Goal: Communication & Community: Answer question/provide support

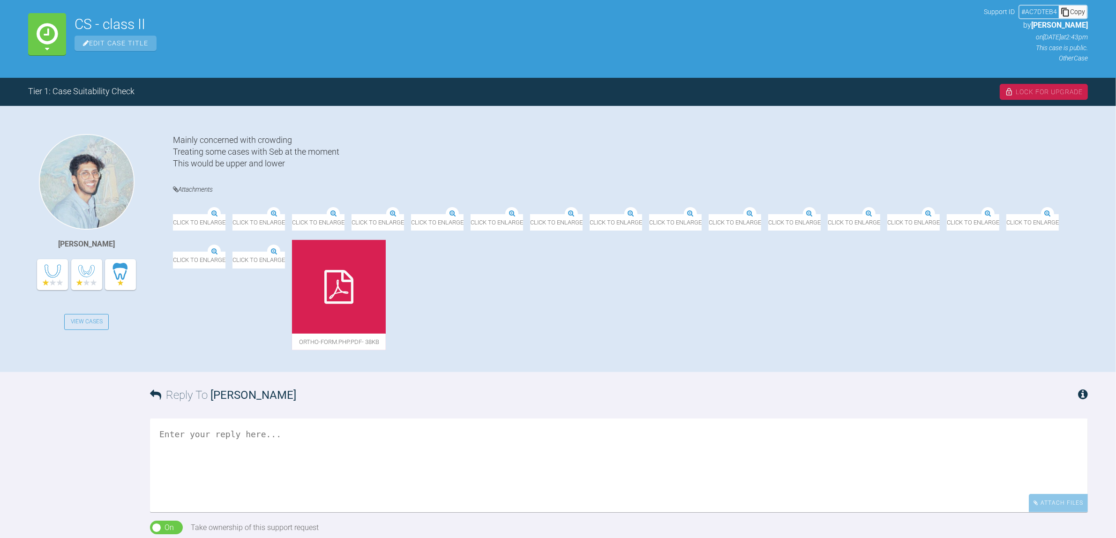
scroll to position [117, 0]
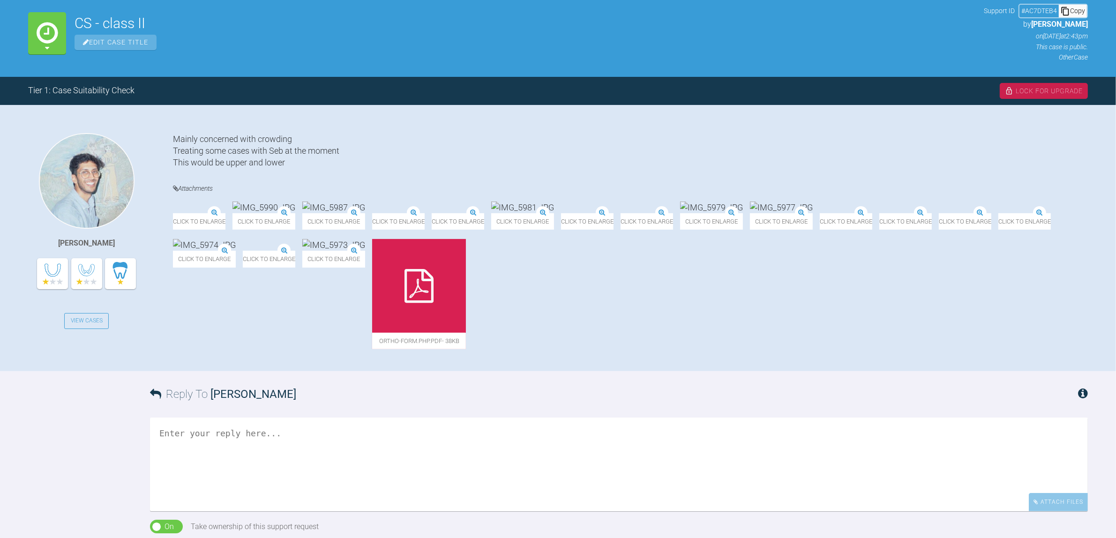
click at [554, 213] on img at bounding box center [522, 208] width 63 height 12
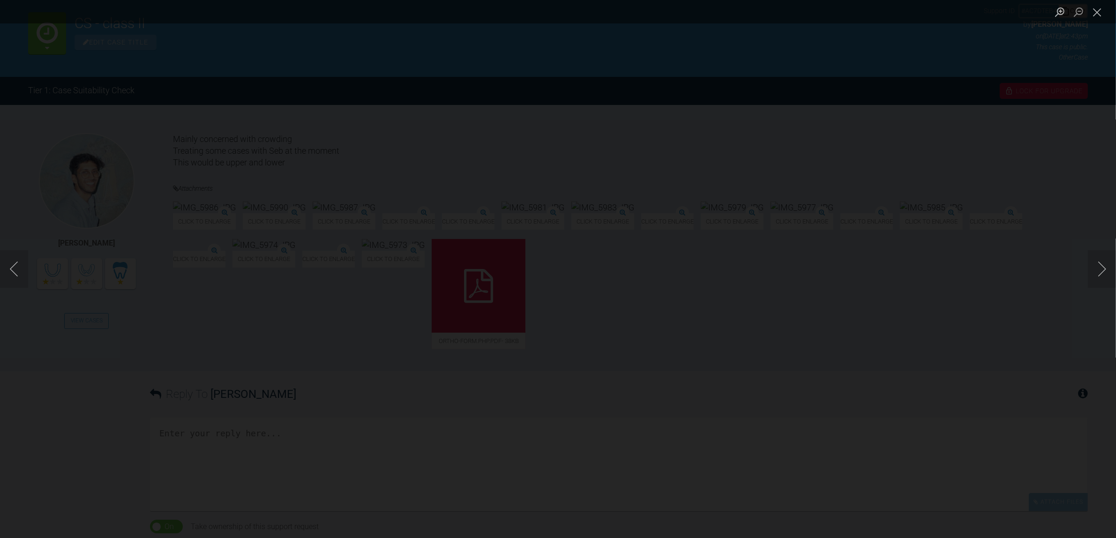
click at [892, 207] on div "Lightbox" at bounding box center [558, 269] width 1116 height 538
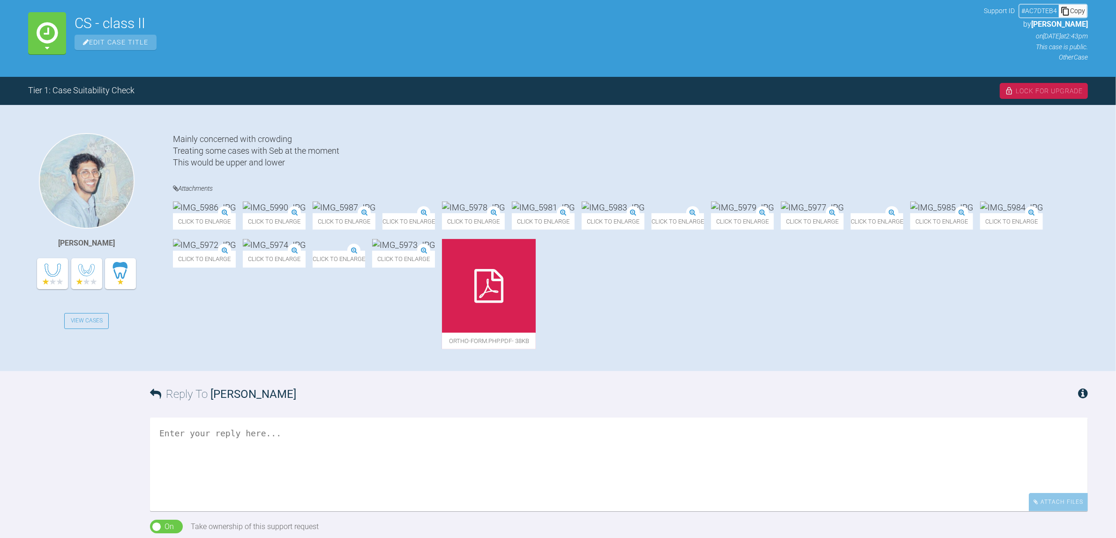
click at [652, 214] on img at bounding box center [652, 214] width 0 height 0
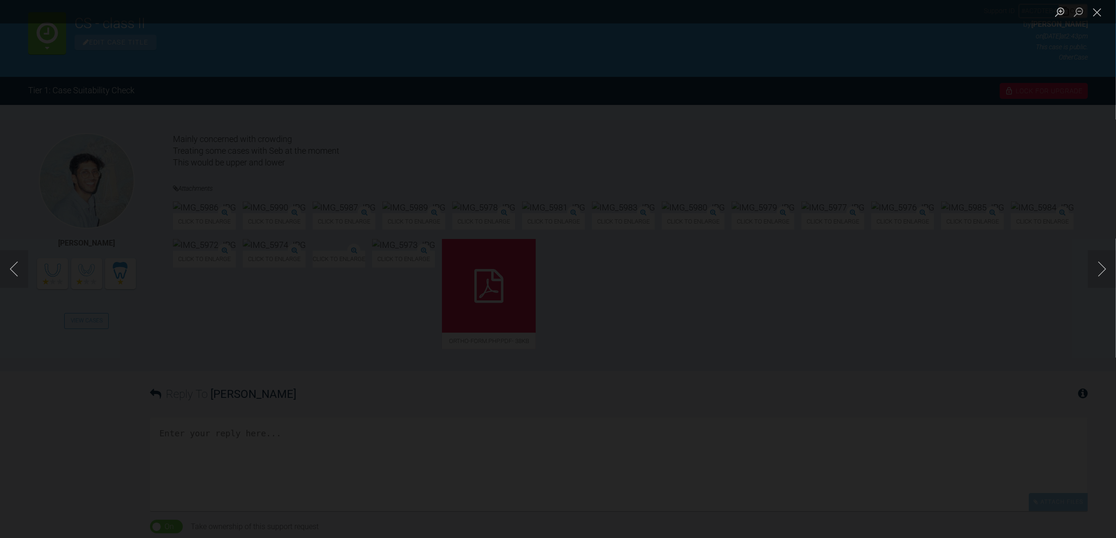
click at [892, 175] on div "Lightbox" at bounding box center [558, 269] width 1116 height 538
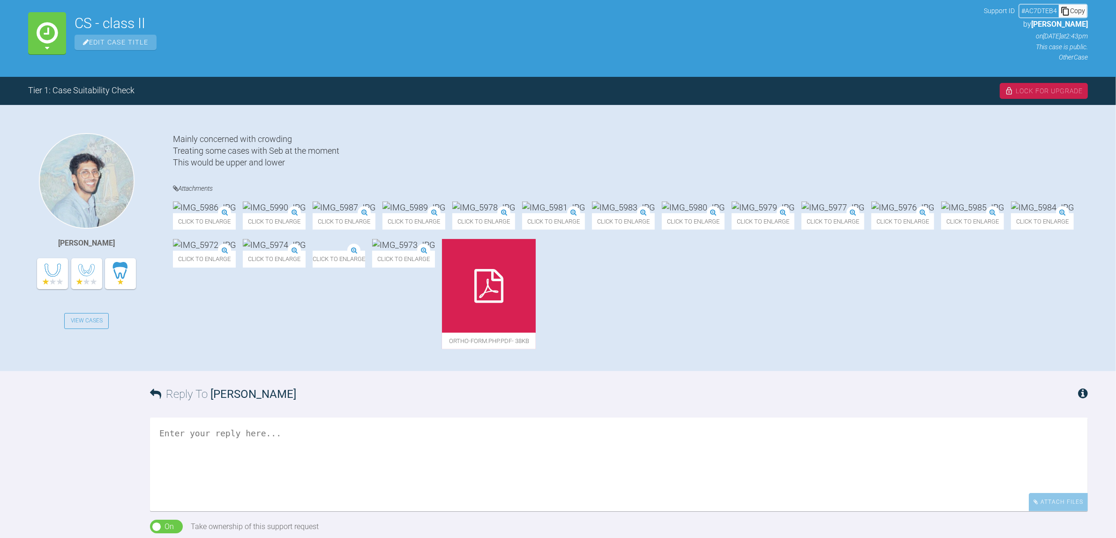
click at [503, 303] on icon at bounding box center [488, 286] width 29 height 34
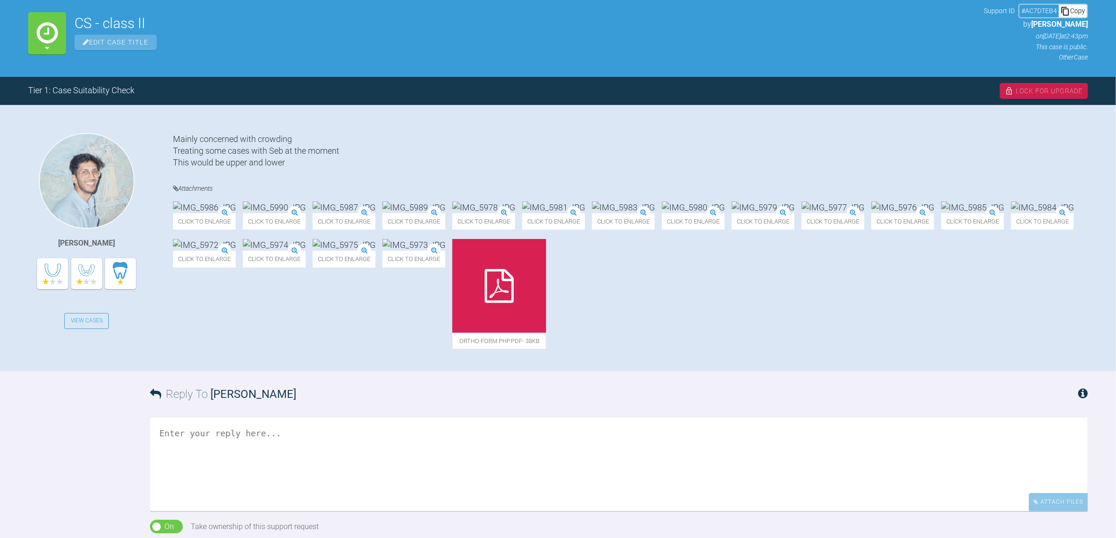
click at [375, 251] on img at bounding box center [344, 245] width 63 height 12
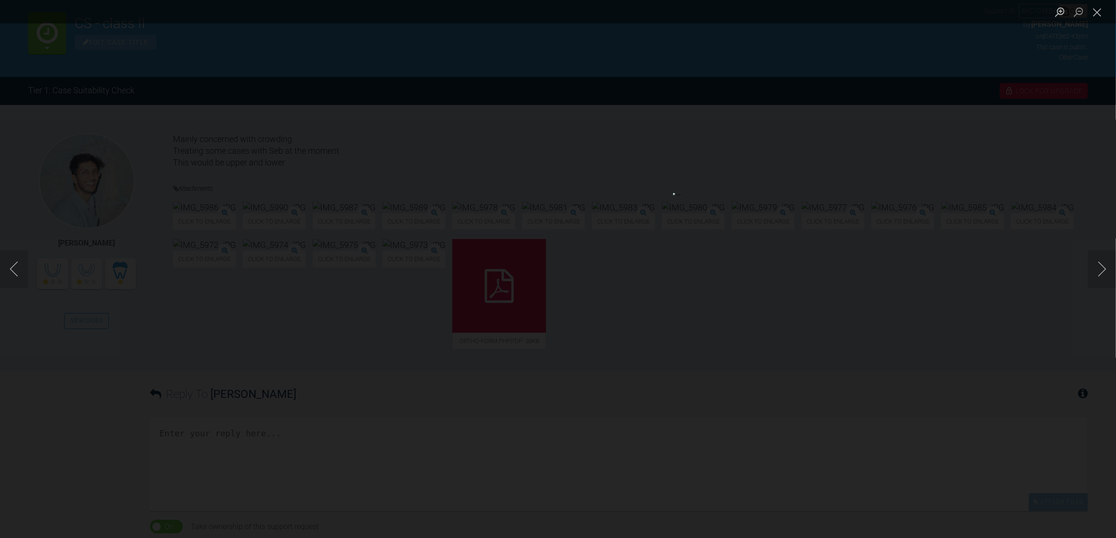
click at [892, 422] on div "Lightbox" at bounding box center [558, 269] width 1116 height 538
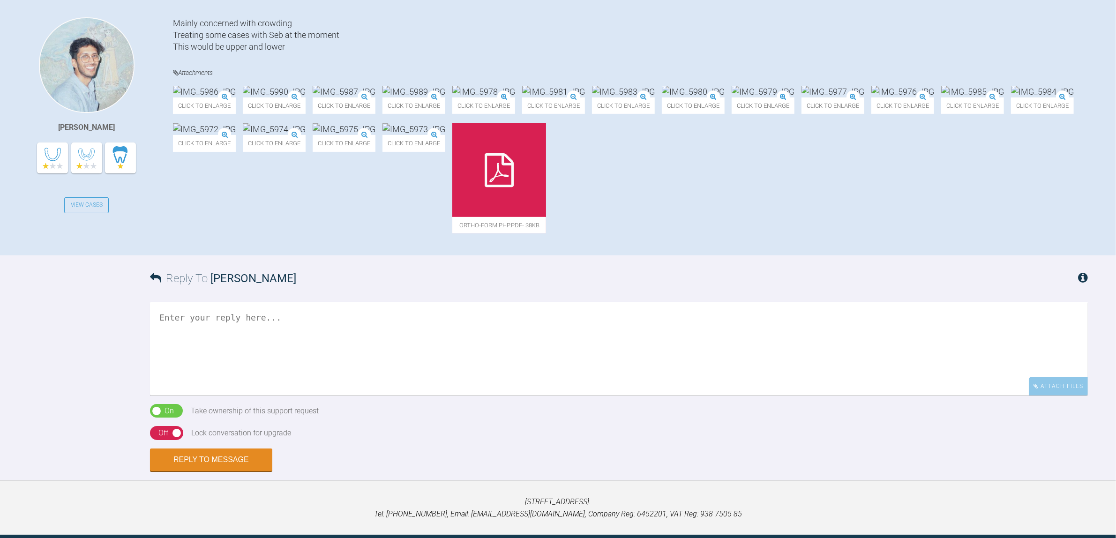
scroll to position [234, 0]
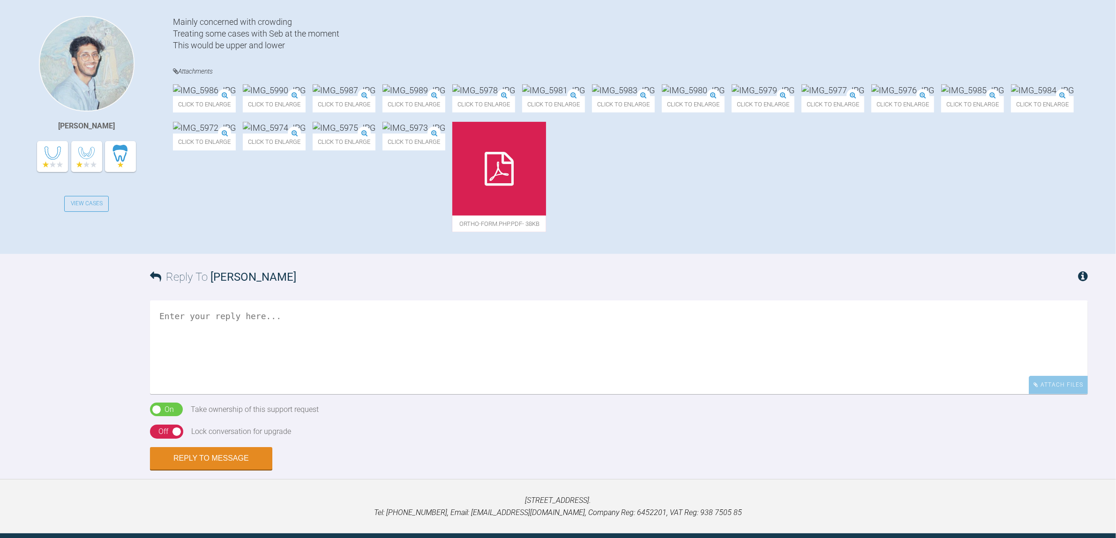
click at [361, 364] on textarea at bounding box center [619, 347] width 938 height 94
click at [765, 394] on textarea "Hi [PERSON_NAME], Should be a nice case. Consider either pre PPR - or biotype i…" at bounding box center [619, 347] width 938 height 94
click at [608, 392] on textarea "Hi [PERSON_NAME], Should be a nice case. Consider either pre PPR - or biotype i…" at bounding box center [619, 347] width 938 height 94
click at [445, 134] on img at bounding box center [413, 128] width 63 height 12
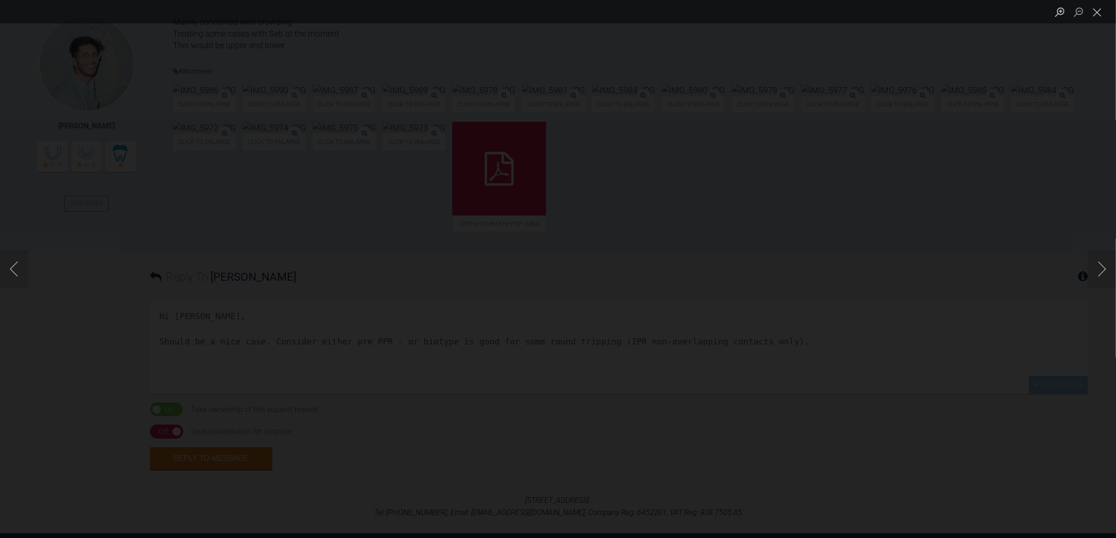
click at [892, 390] on div "Lightbox" at bounding box center [558, 269] width 1116 height 538
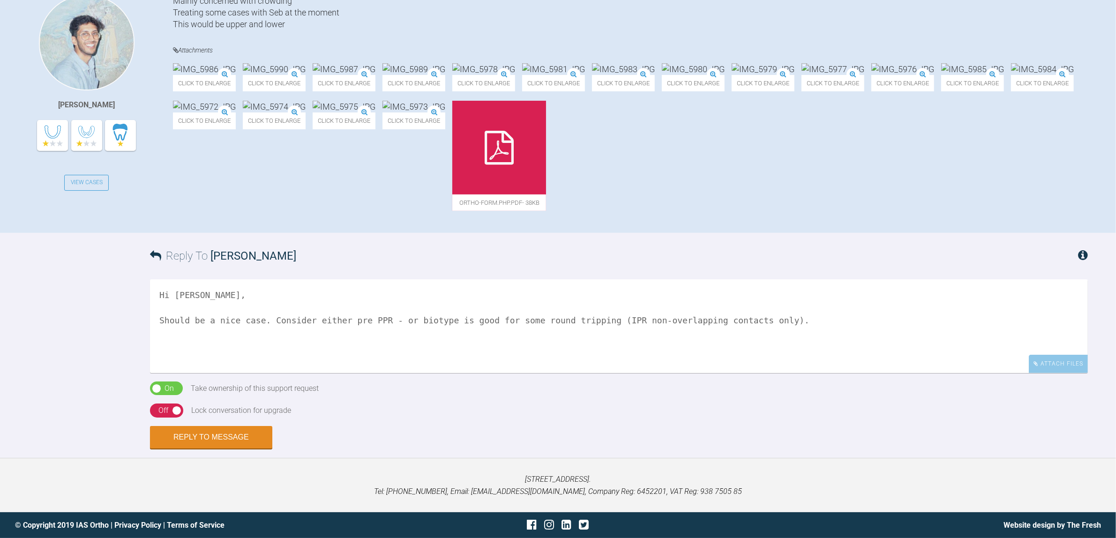
scroll to position [305, 0]
click at [807, 333] on textarea "Hi [PERSON_NAME], Should be a nice case. Consider either pre PPR - or biotype i…" at bounding box center [619, 326] width 938 height 94
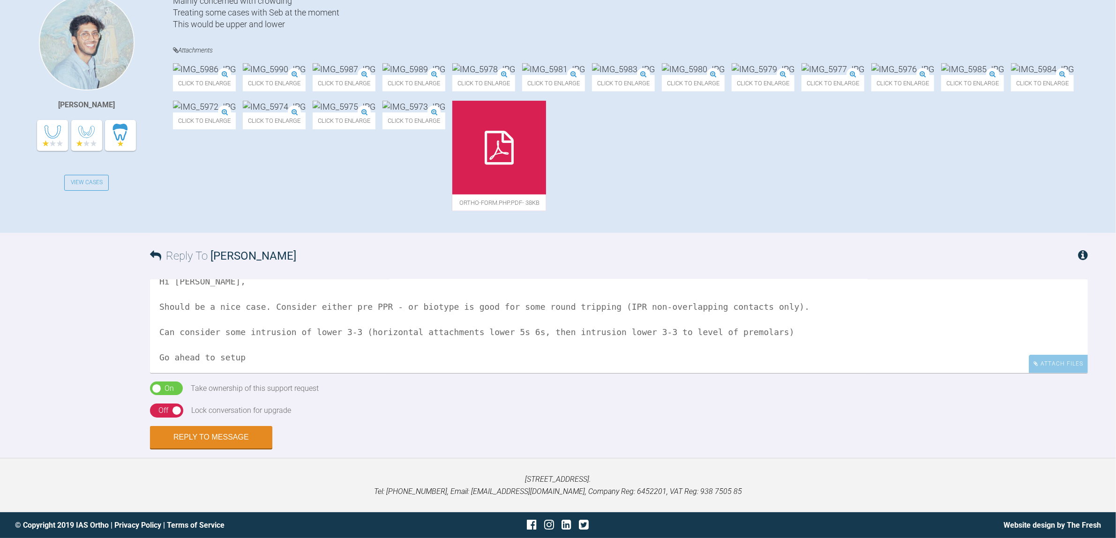
scroll to position [29, 0]
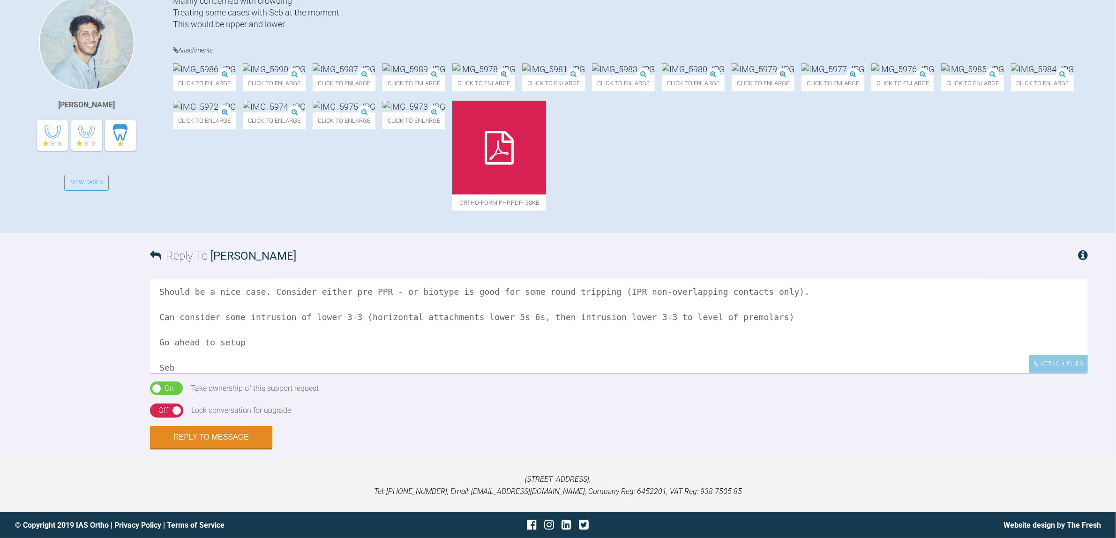
type textarea "Hi [PERSON_NAME], Should be a nice case. Consider either pre PPR - or biotype i…"
click at [180, 407] on div "On Off" at bounding box center [166, 411] width 33 height 14
click at [187, 430] on button "Reply to Message" at bounding box center [211, 438] width 122 height 22
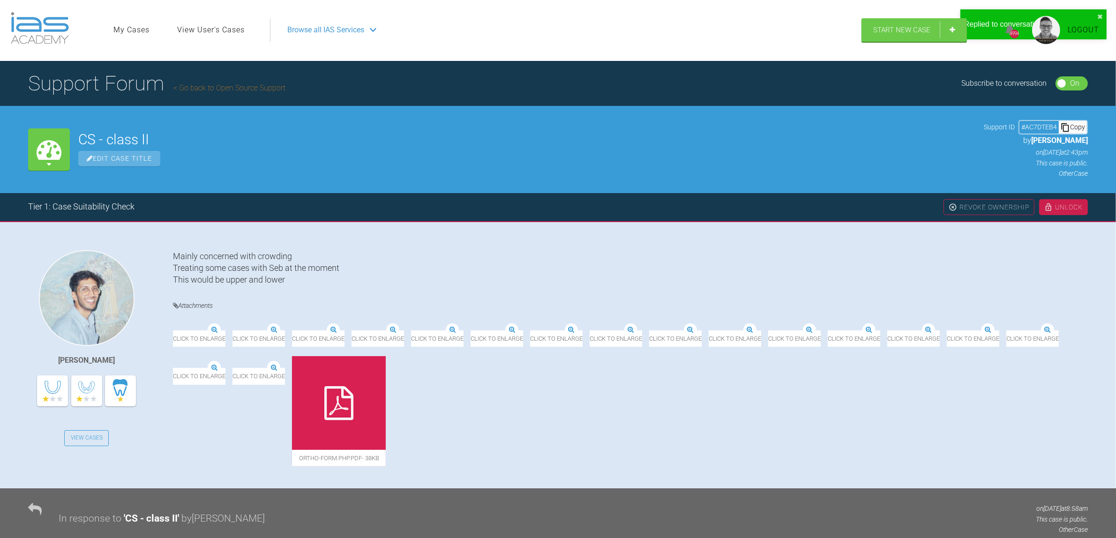
scroll to position [0, 0]
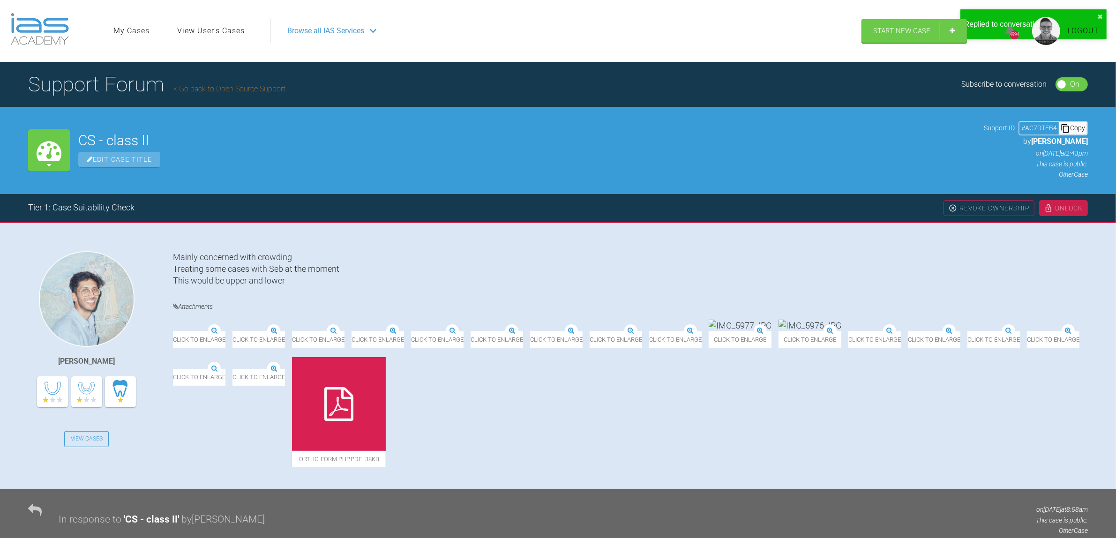
click at [261, 95] on h1 "Support Forum Go back to Open Source Support" at bounding box center [156, 84] width 257 height 33
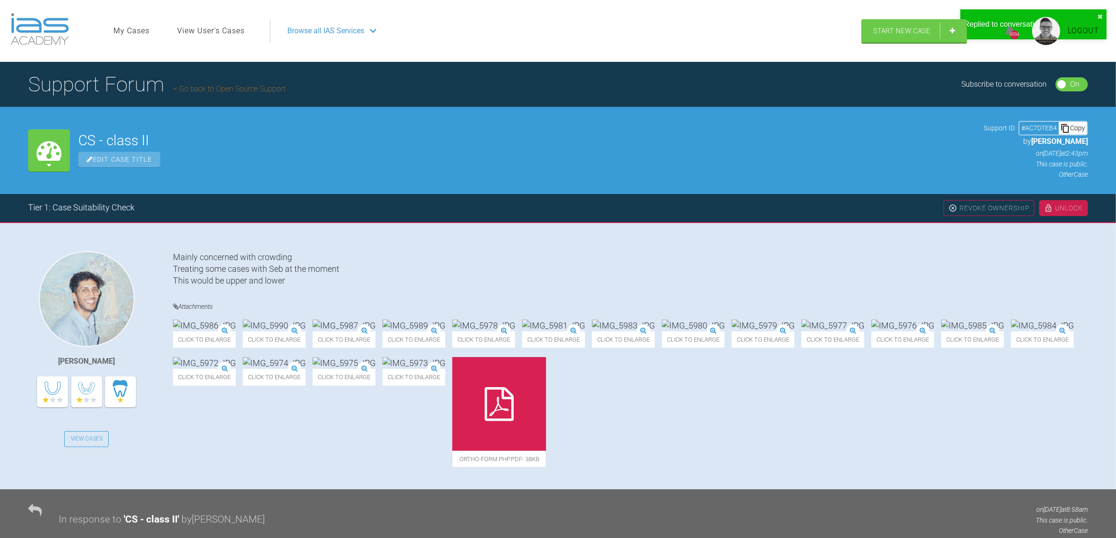
click at [263, 88] on link "Go back to Open Source Support" at bounding box center [229, 88] width 112 height 9
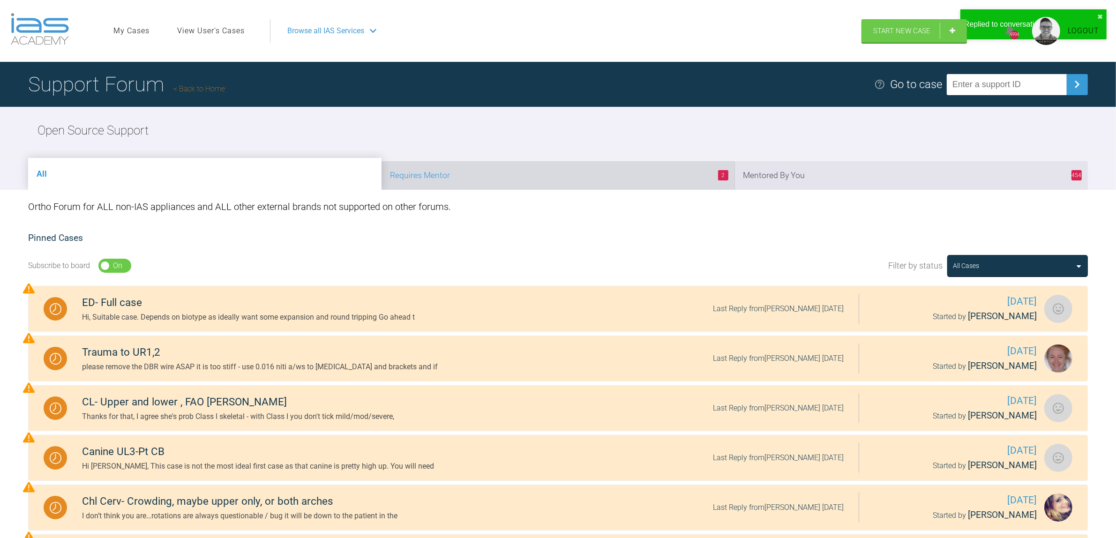
click at [634, 184] on li "2 Requires Mentor" at bounding box center [558, 175] width 353 height 29
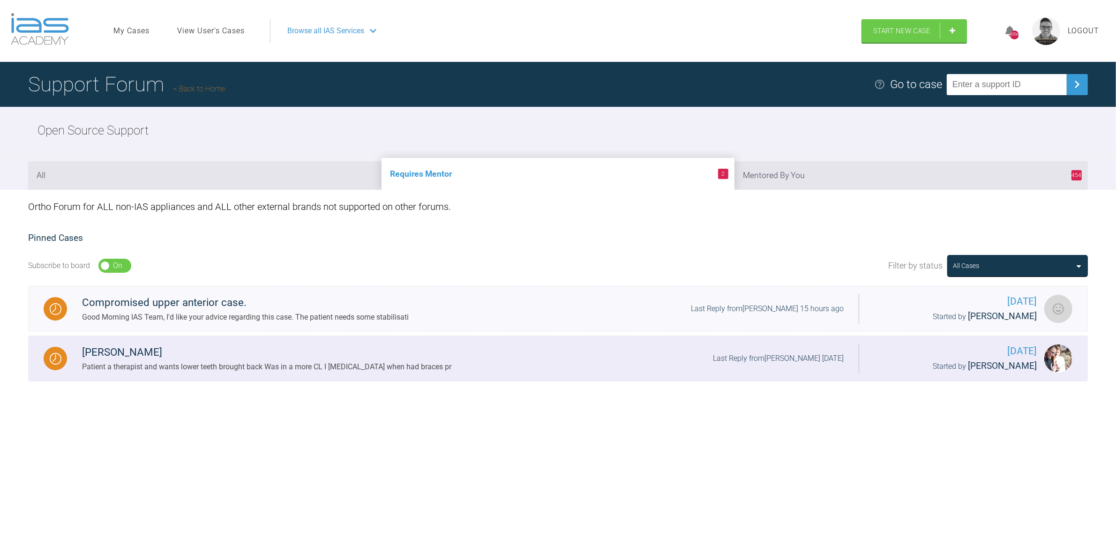
click at [560, 340] on link "[PERSON_NAME] Patient a therapist and wants lower teeth brought back Was in a m…" at bounding box center [558, 359] width 1060 height 46
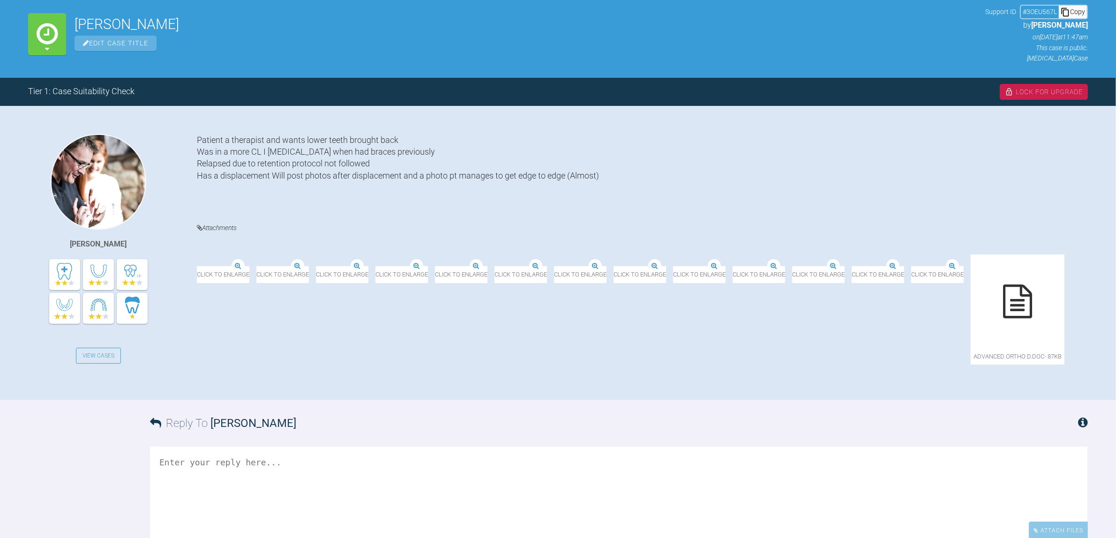
scroll to position [117, 0]
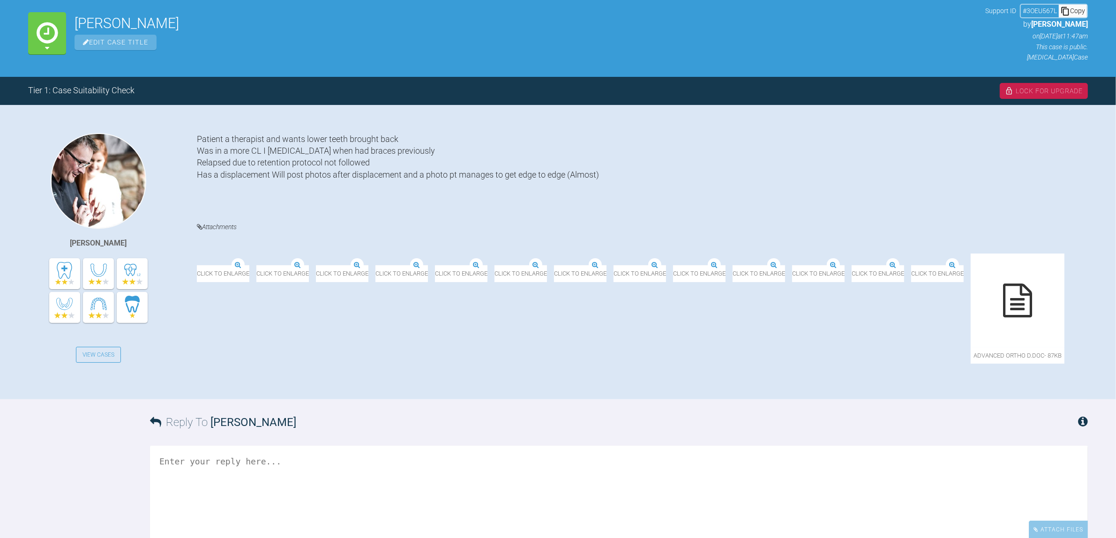
click at [197, 266] on img at bounding box center [197, 266] width 0 height 0
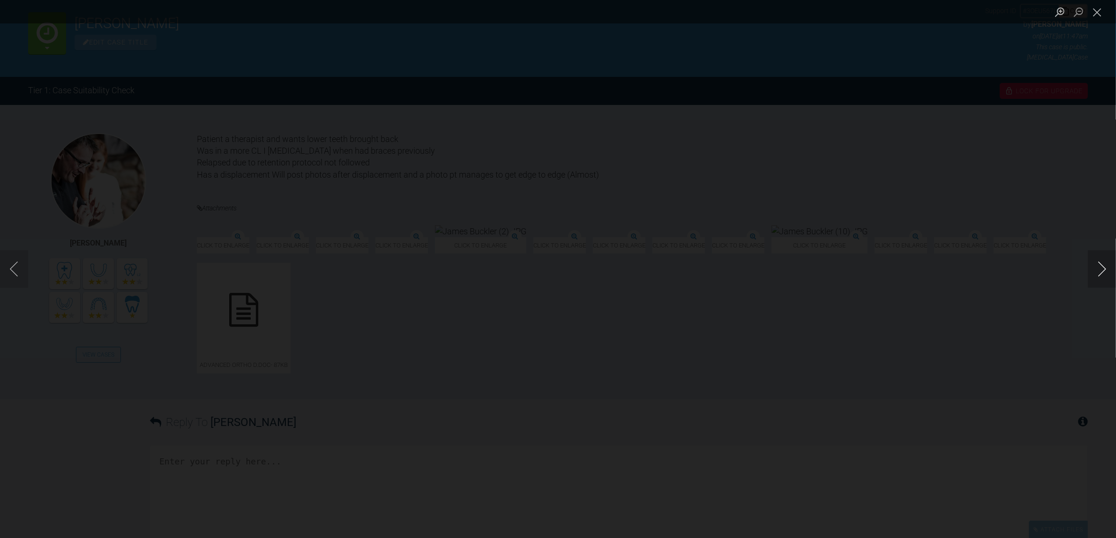
click at [892, 263] on button "Next image" at bounding box center [1102, 268] width 28 height 37
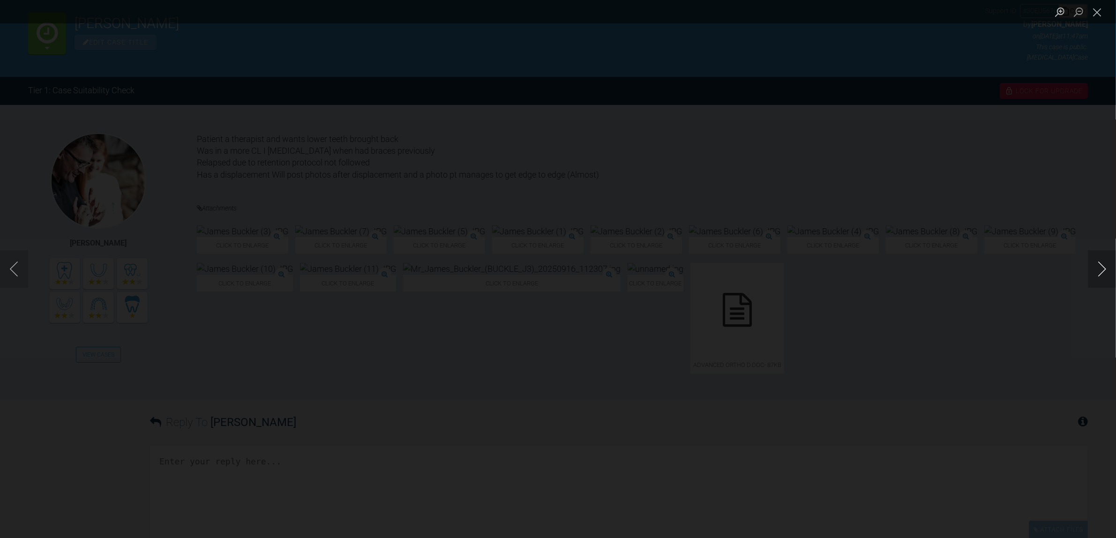
click at [892, 263] on button "Next image" at bounding box center [1102, 268] width 28 height 37
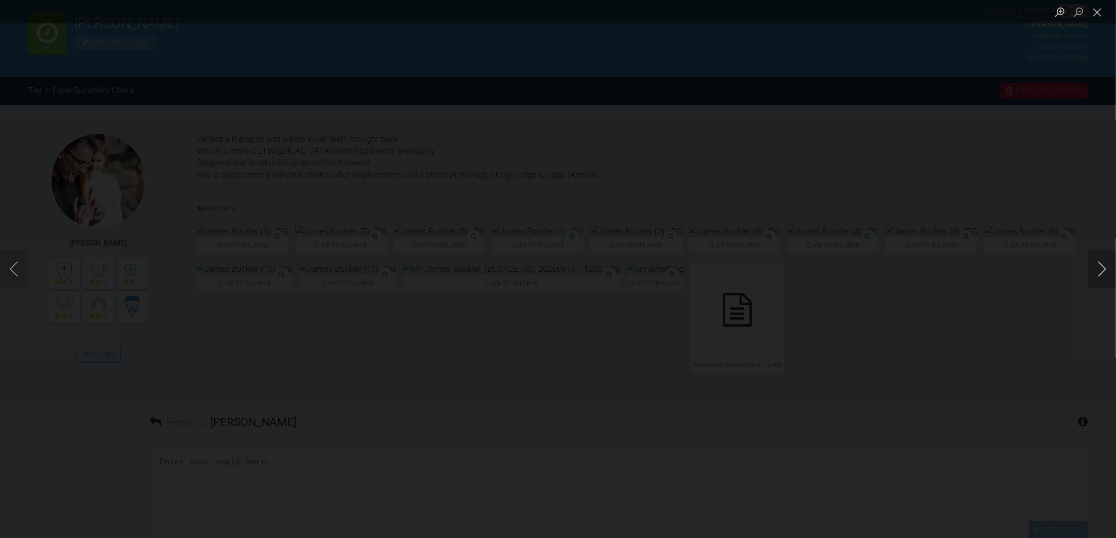
click at [892, 263] on button "Next image" at bounding box center [1102, 268] width 28 height 37
click at [892, 15] on button "Close lightbox" at bounding box center [1097, 12] width 19 height 16
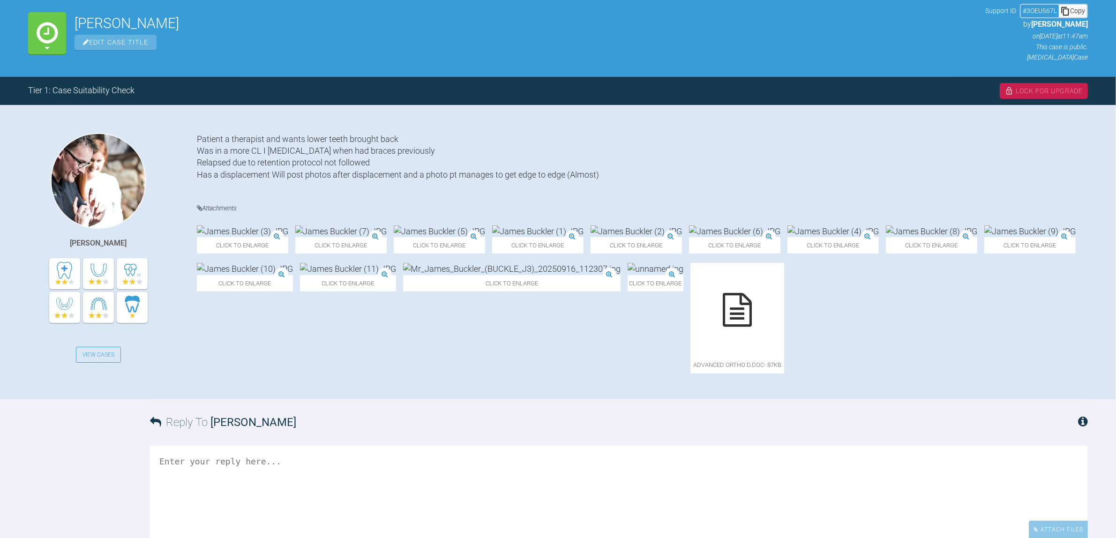
click at [762, 351] on div at bounding box center [737, 310] width 94 height 94
click at [247, 237] on img at bounding box center [242, 231] width 91 height 12
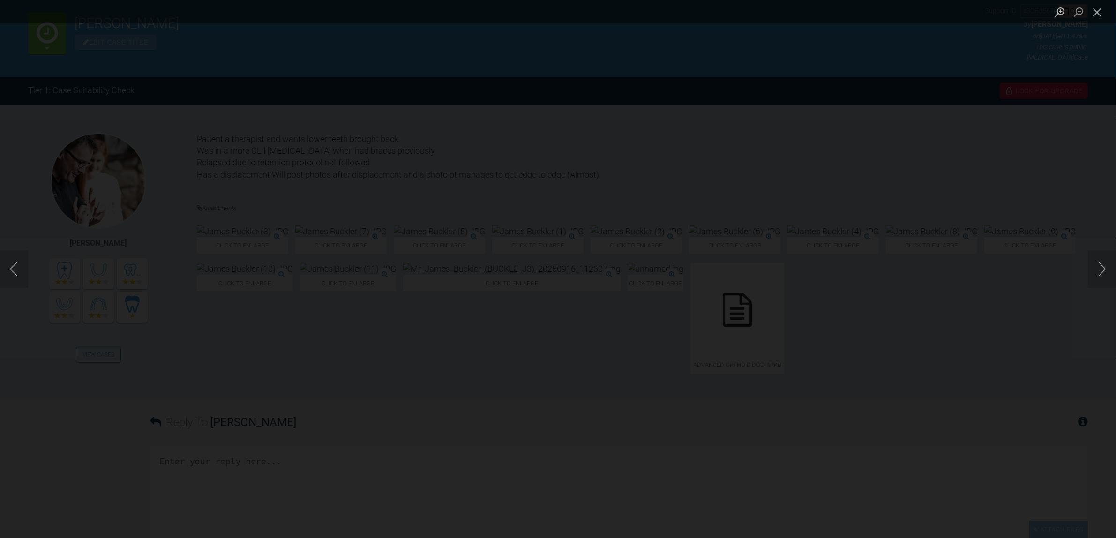
click at [147, 430] on div "Lightbox" at bounding box center [558, 269] width 1116 height 538
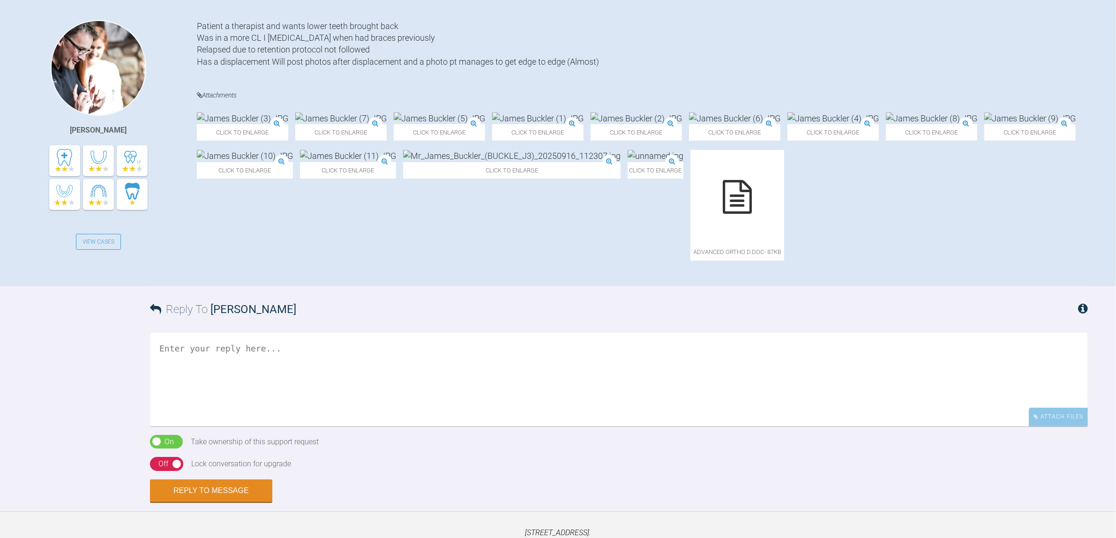
scroll to position [234, 0]
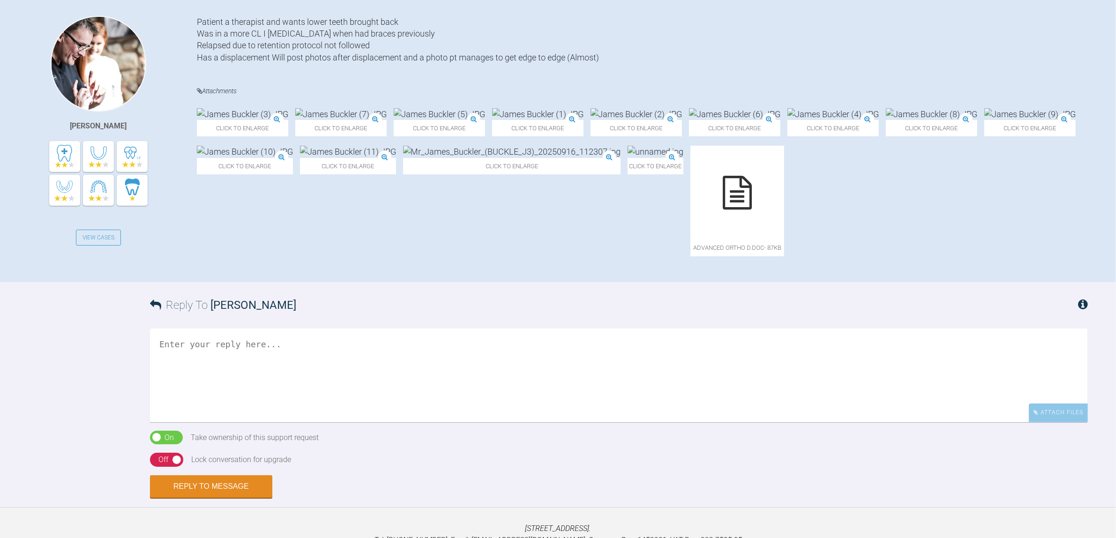
click at [365, 422] on textarea at bounding box center [619, 376] width 938 height 94
type textarea "Hi [PERSON_NAME], I'd go fixed for this case. Just for ease of using some class…"
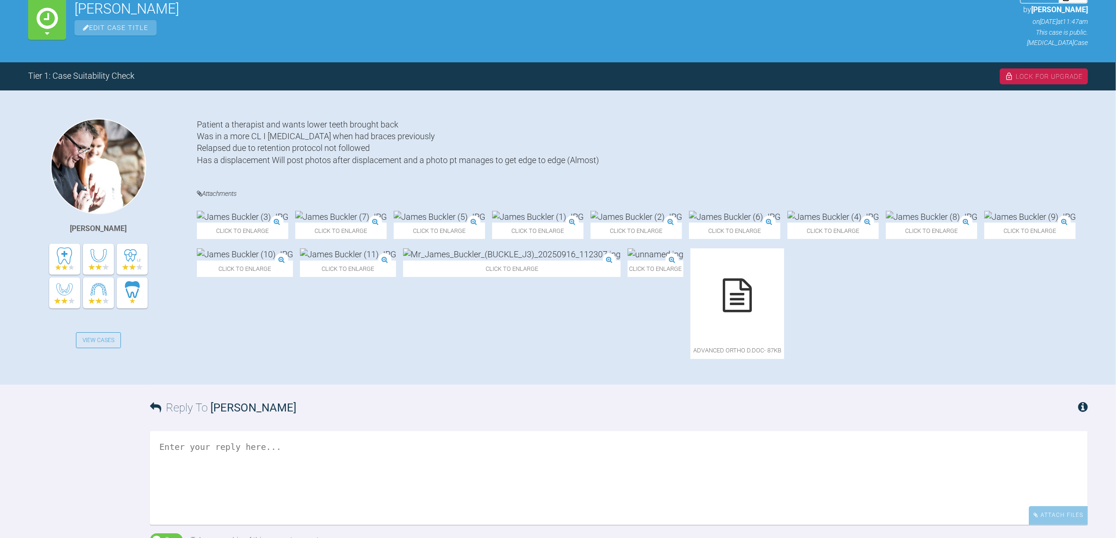
scroll to position [0, 0]
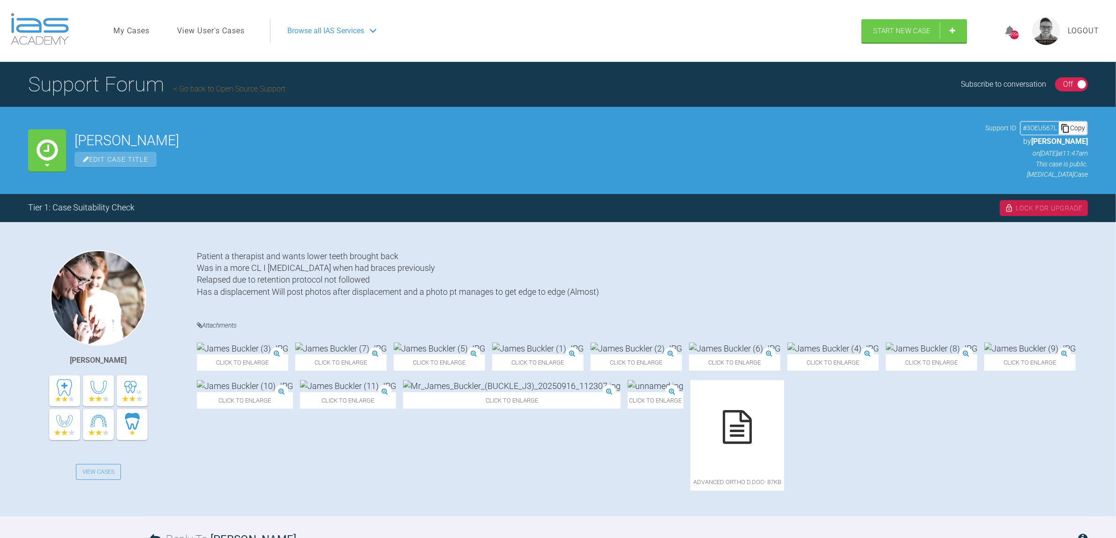
click at [219, 96] on h1 "Support Forum Go back to Open Source Support" at bounding box center [156, 84] width 257 height 33
click at [229, 90] on link "Go back to Open Source Support" at bounding box center [229, 88] width 112 height 9
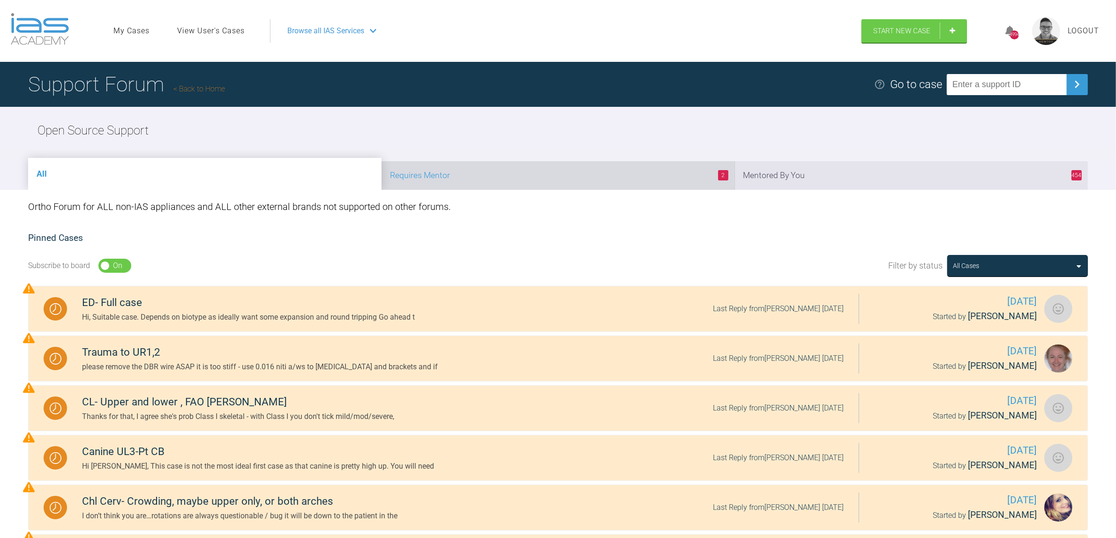
click at [497, 178] on li "2 Requires Mentor" at bounding box center [558, 175] width 353 height 29
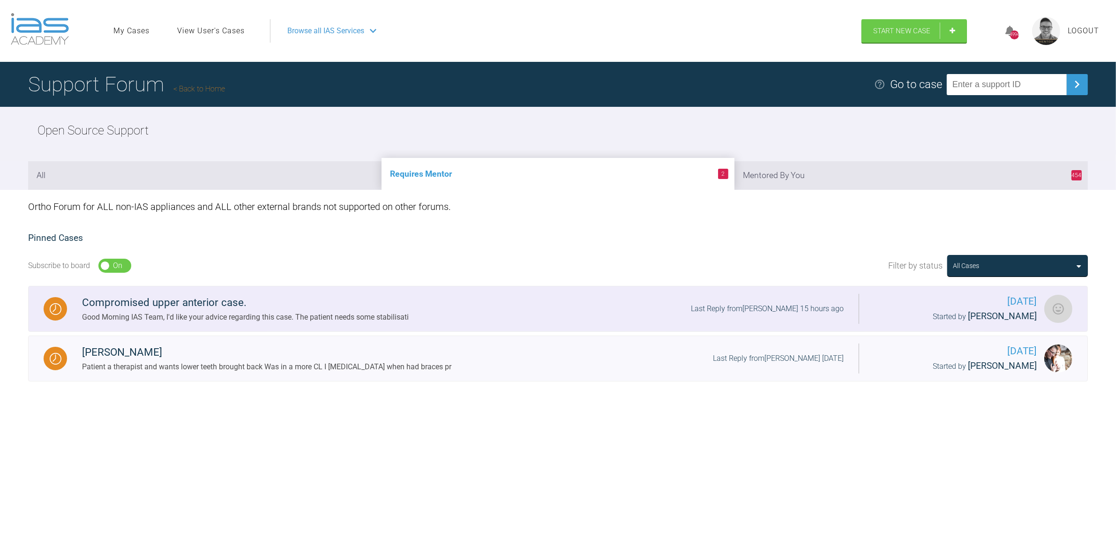
click at [505, 315] on div "Compromised upper anterior case. Good Morning IAS Team, I'd like your advice re…" at bounding box center [463, 308] width 792 height 29
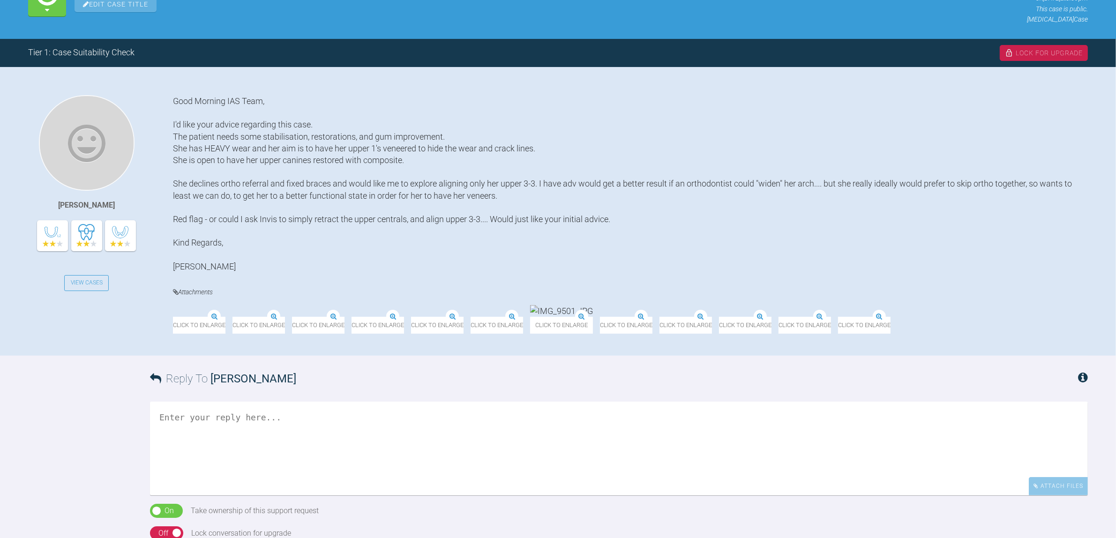
scroll to position [176, 0]
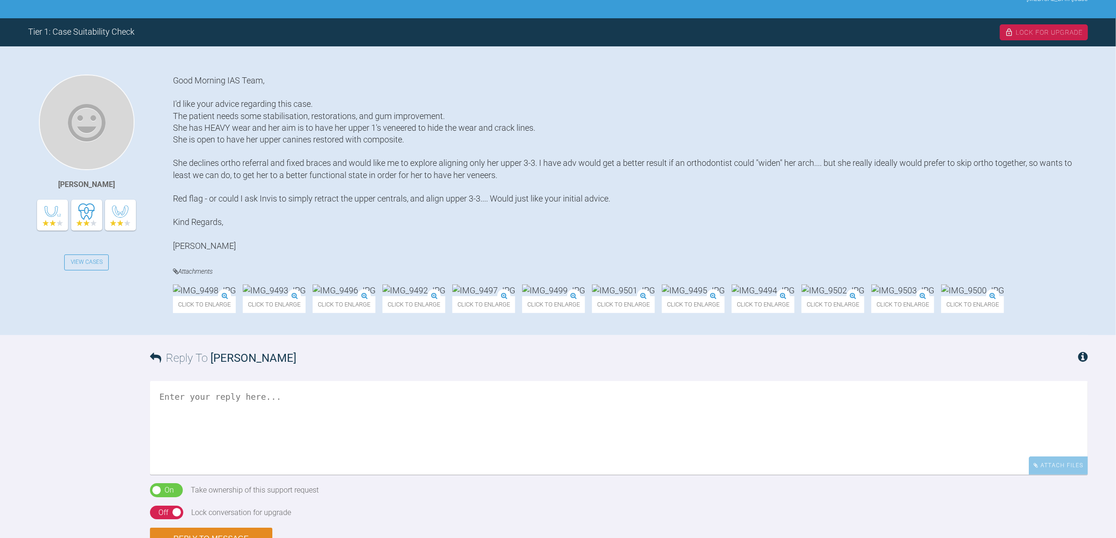
click at [221, 296] on img at bounding box center [204, 291] width 63 height 12
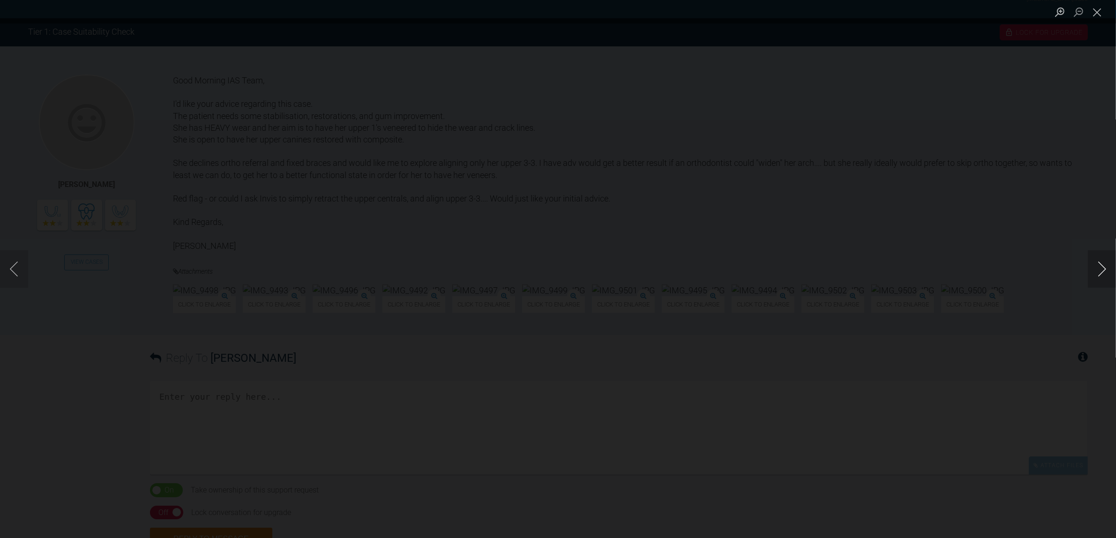
click at [892, 264] on button "Next image" at bounding box center [1102, 268] width 28 height 37
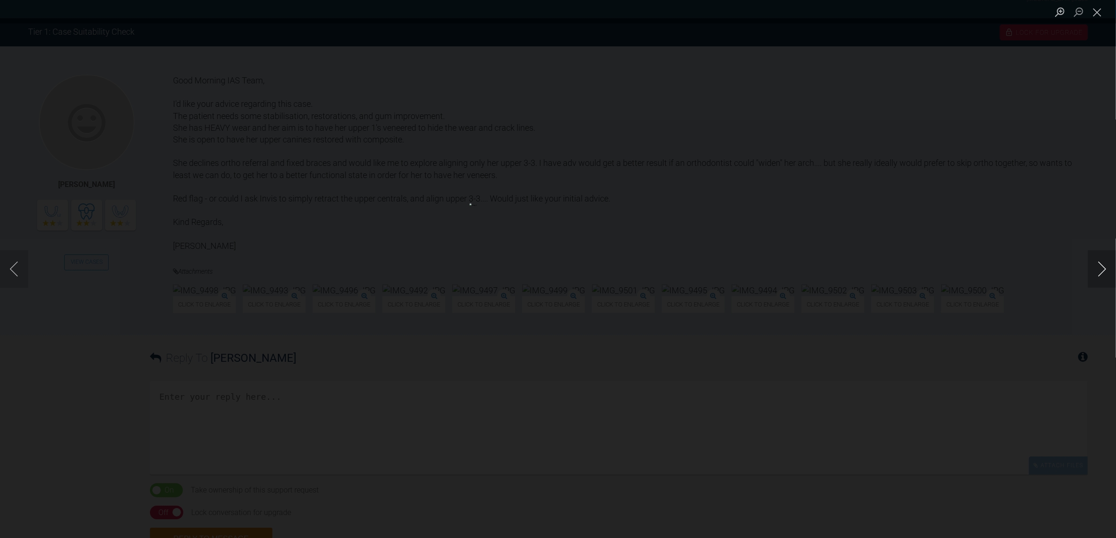
click at [892, 264] on button "Next image" at bounding box center [1102, 268] width 28 height 37
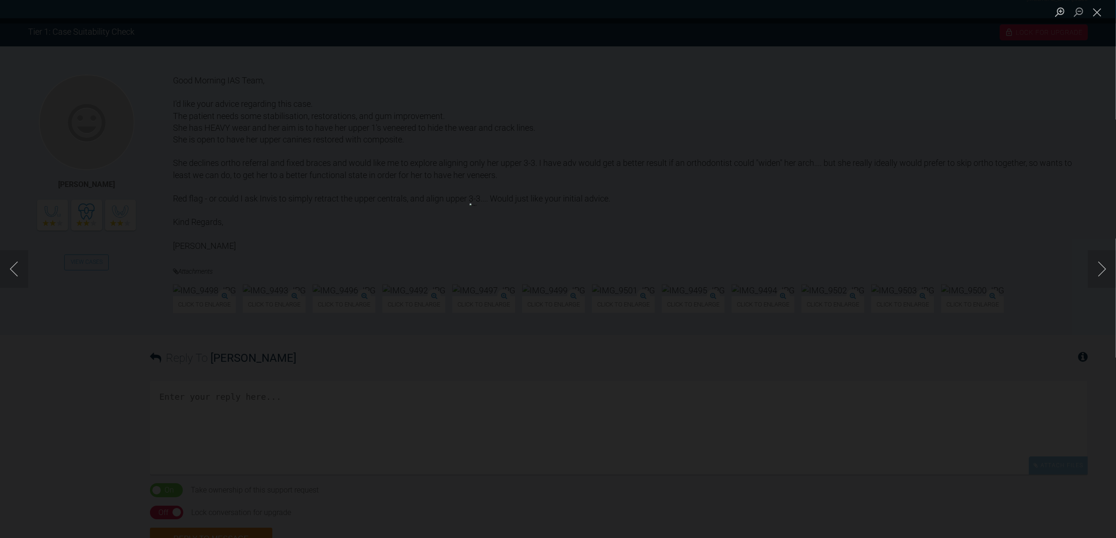
click at [851, 385] on div "Lightbox" at bounding box center [558, 269] width 1116 height 538
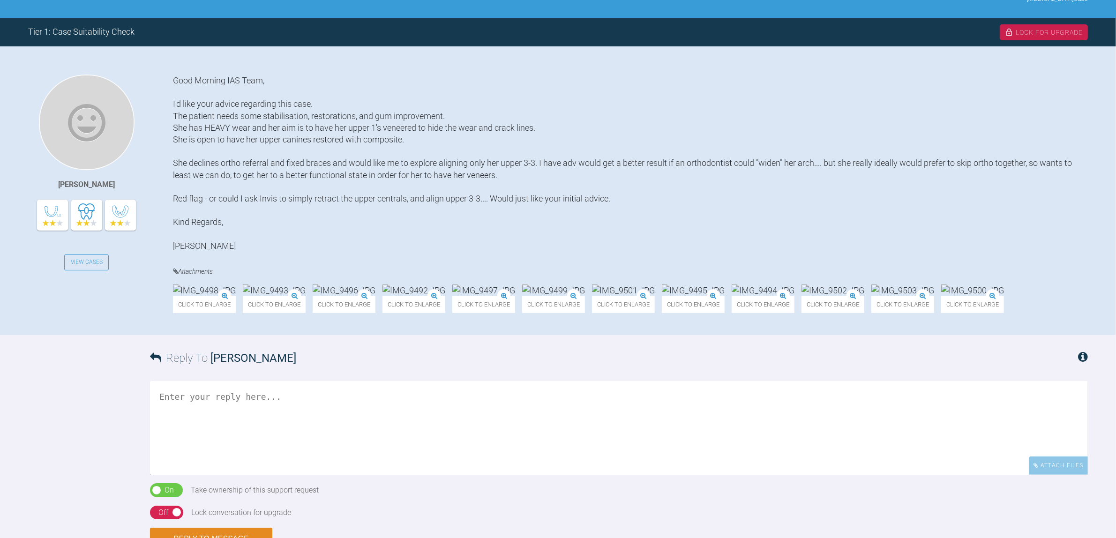
scroll to position [234, 0]
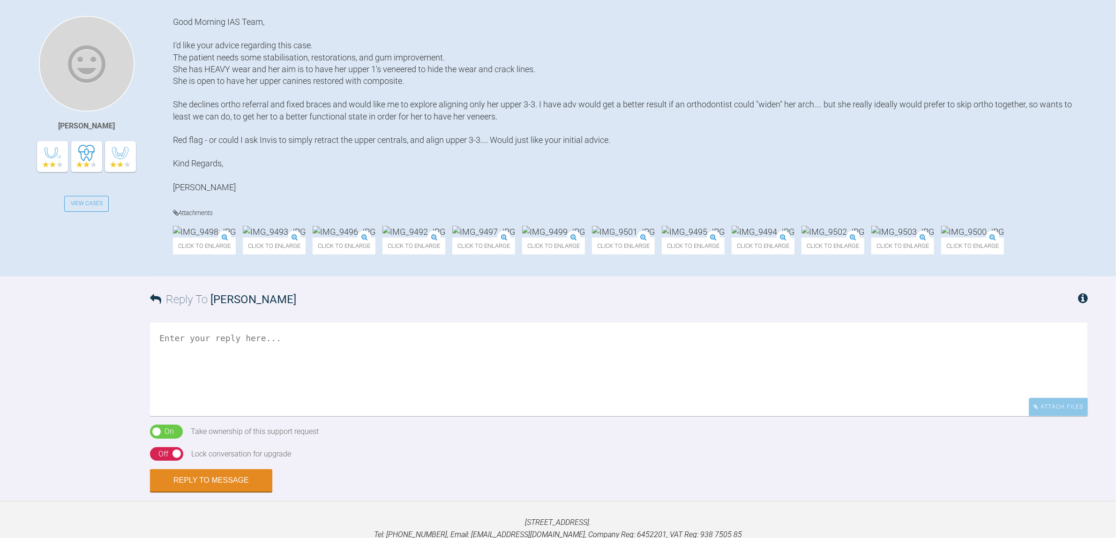
click at [457, 416] on textarea at bounding box center [619, 369] width 938 height 94
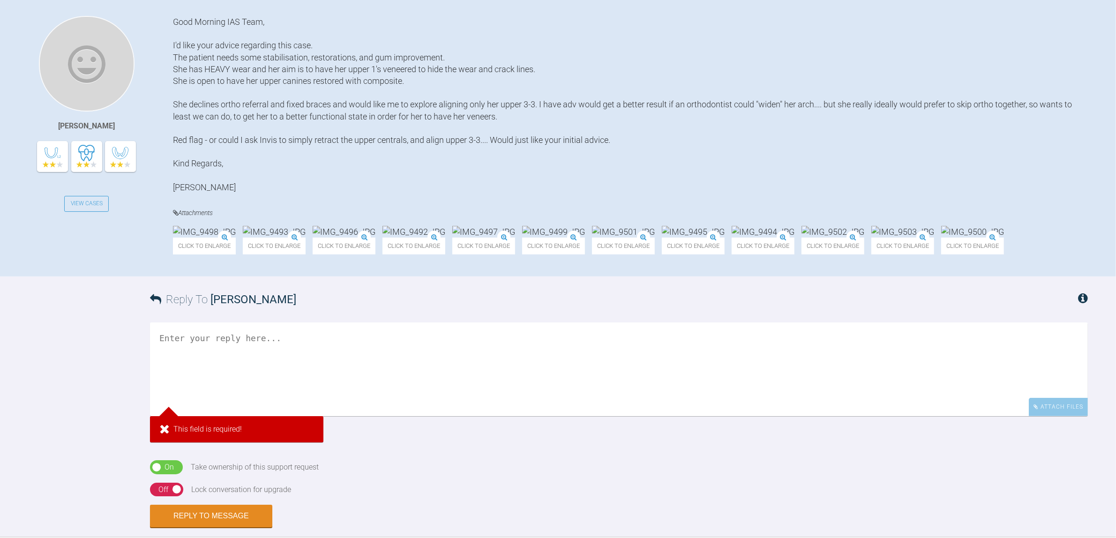
click at [375, 238] on img at bounding box center [344, 232] width 63 height 12
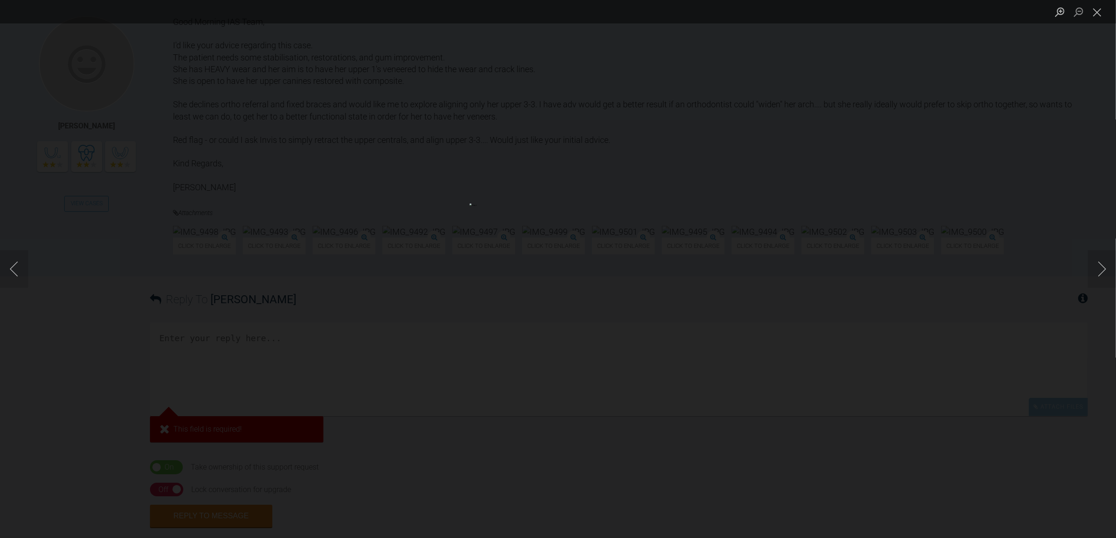
click at [892, 334] on div "Lightbox" at bounding box center [558, 269] width 1116 height 538
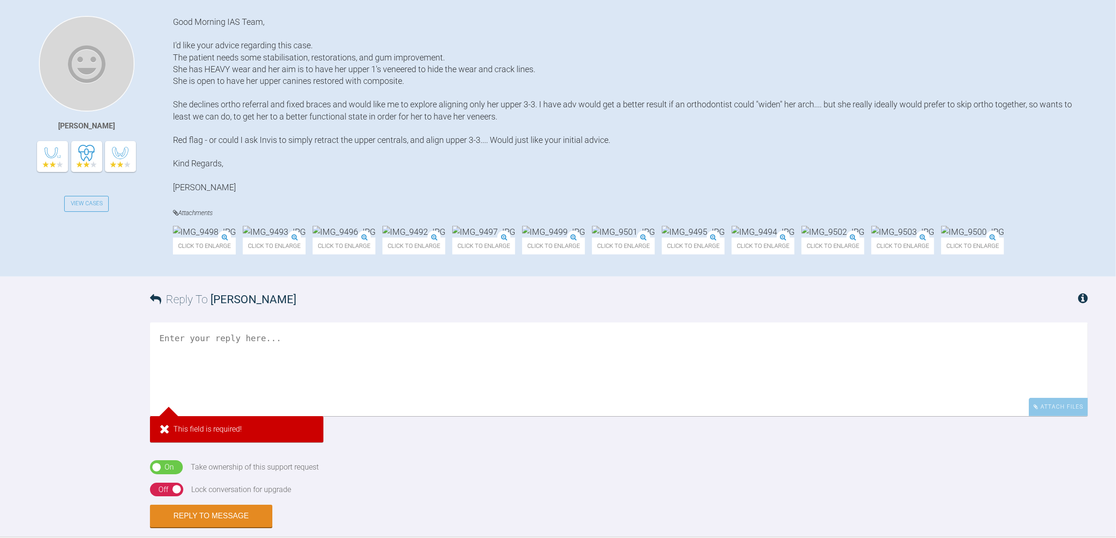
click at [655, 238] on img at bounding box center [623, 232] width 63 height 12
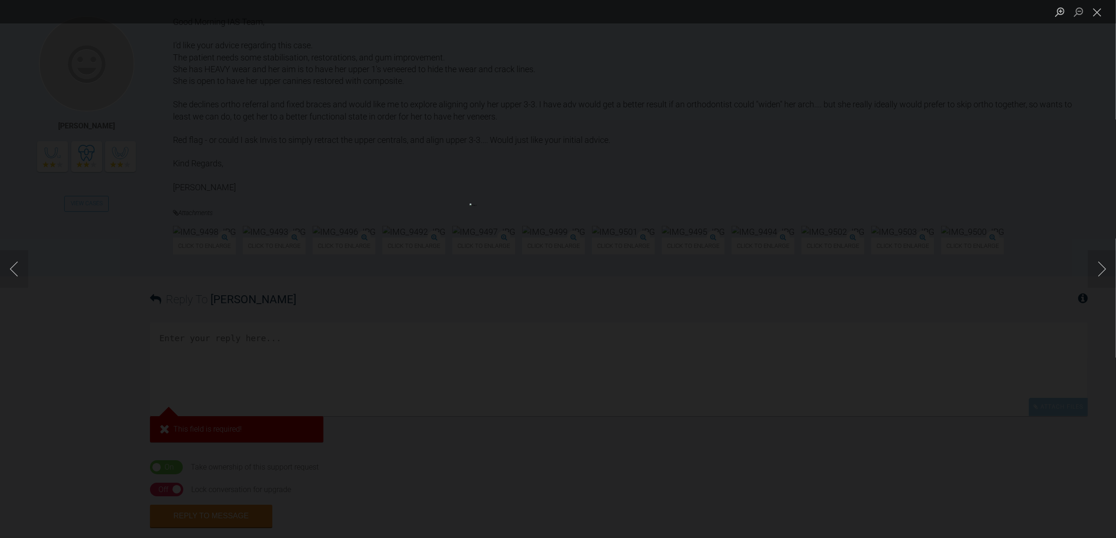
click at [892, 375] on div "Lightbox" at bounding box center [558, 269] width 1116 height 538
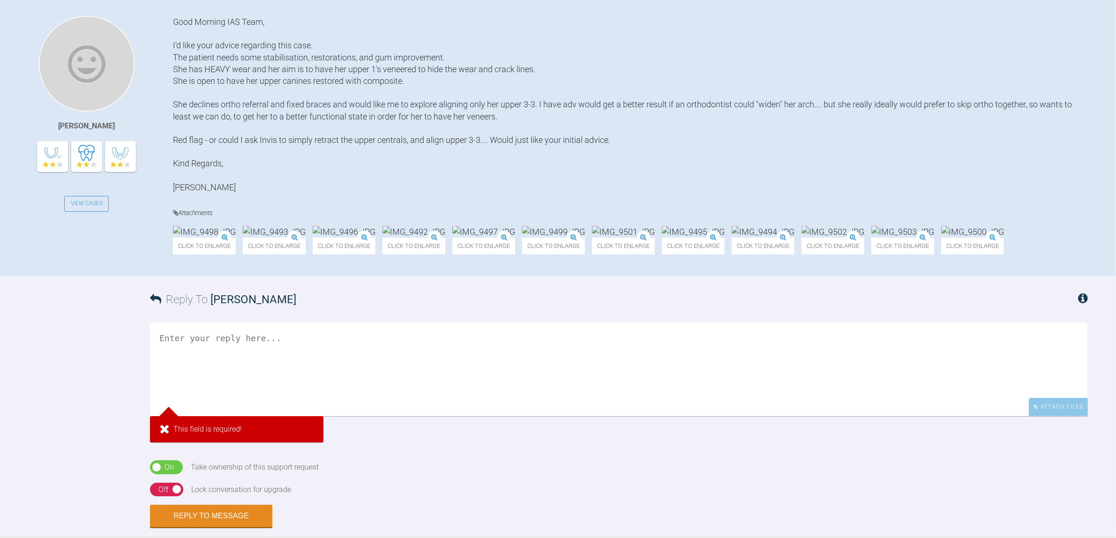
click at [445, 238] on img at bounding box center [413, 232] width 63 height 12
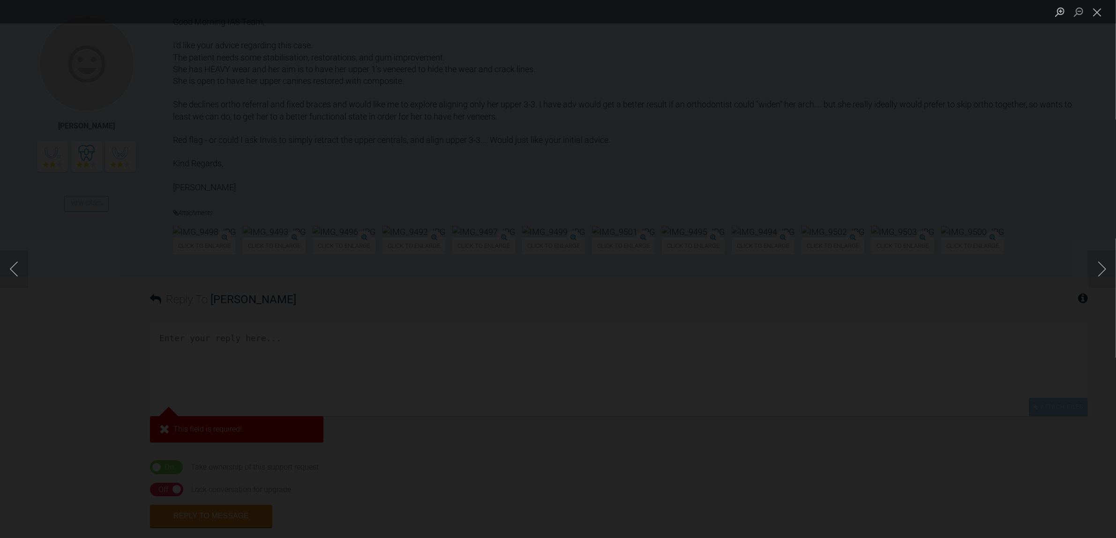
click at [556, 322] on div "Lightbox" at bounding box center [558, 269] width 1116 height 538
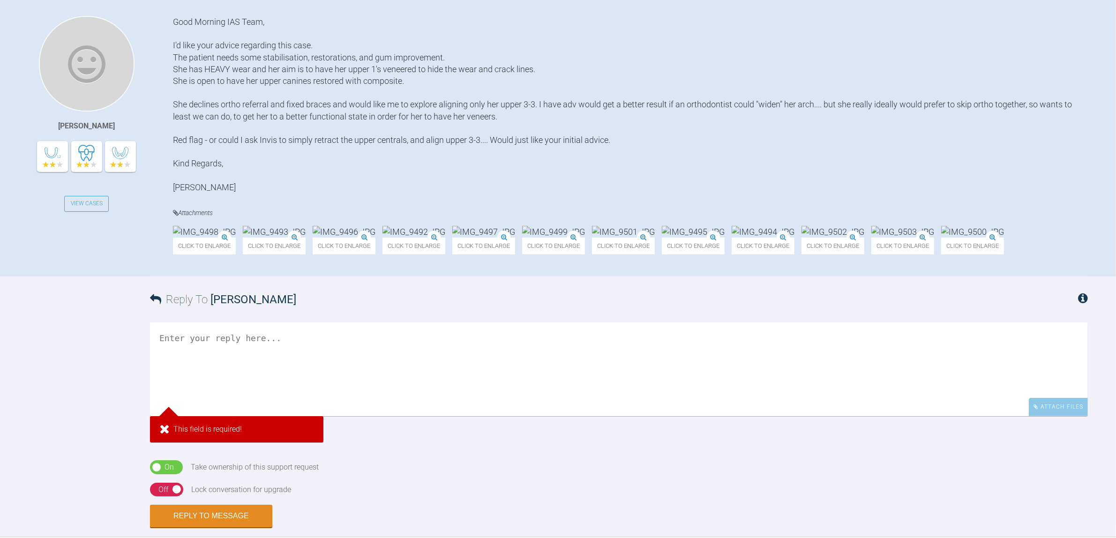
click at [445, 238] on img at bounding box center [413, 232] width 63 height 12
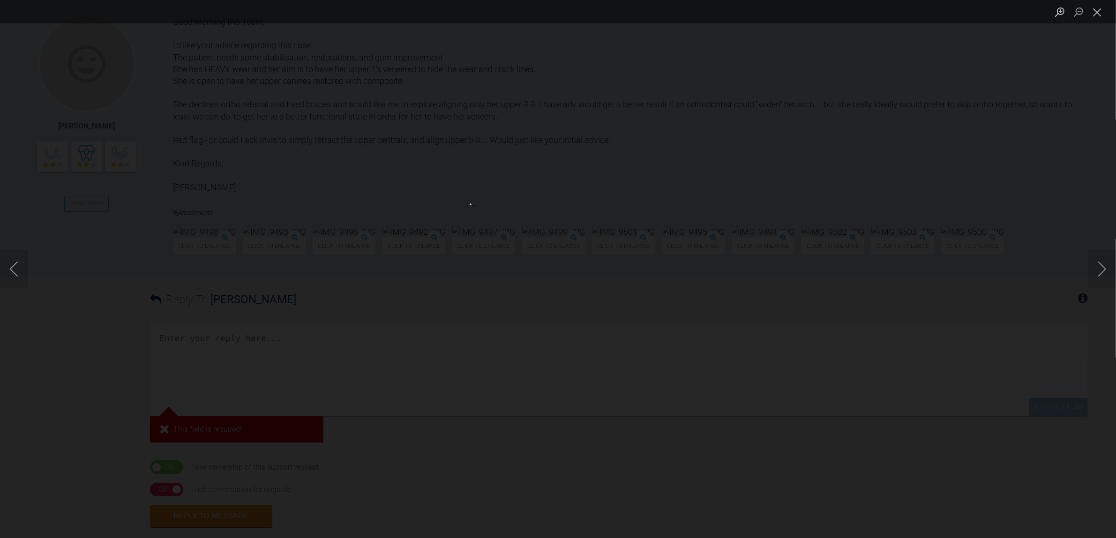
click at [892, 388] on div "Lightbox" at bounding box center [558, 269] width 1116 height 538
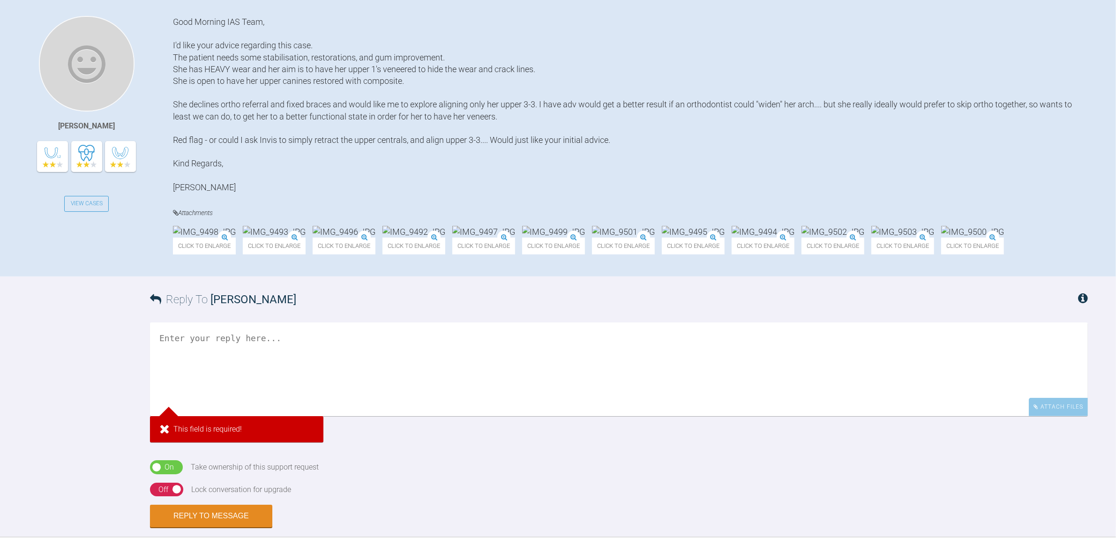
click at [236, 238] on img at bounding box center [204, 232] width 63 height 12
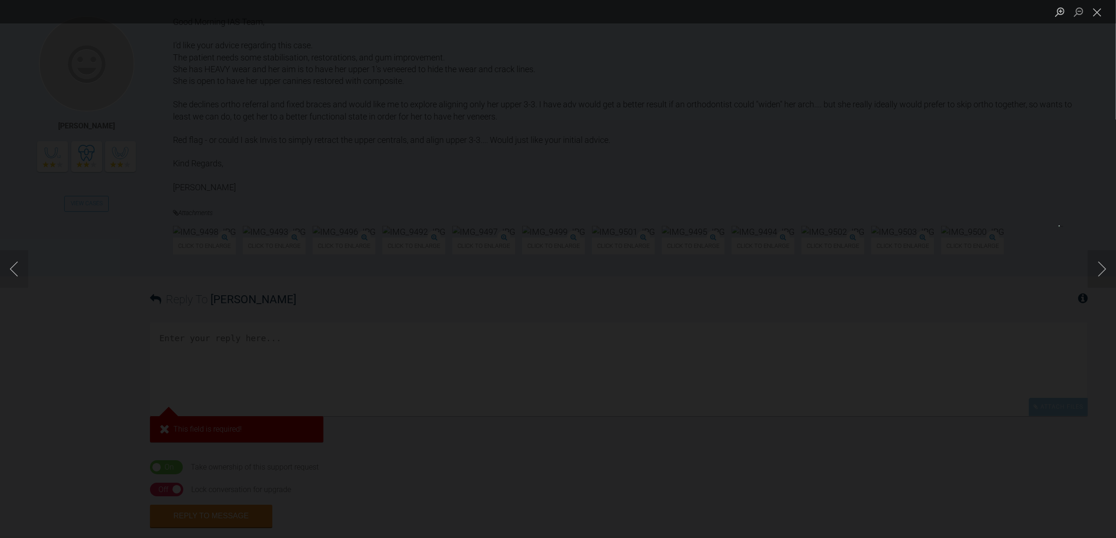
click at [892, 13] on button "Close lightbox" at bounding box center [1097, 12] width 19 height 16
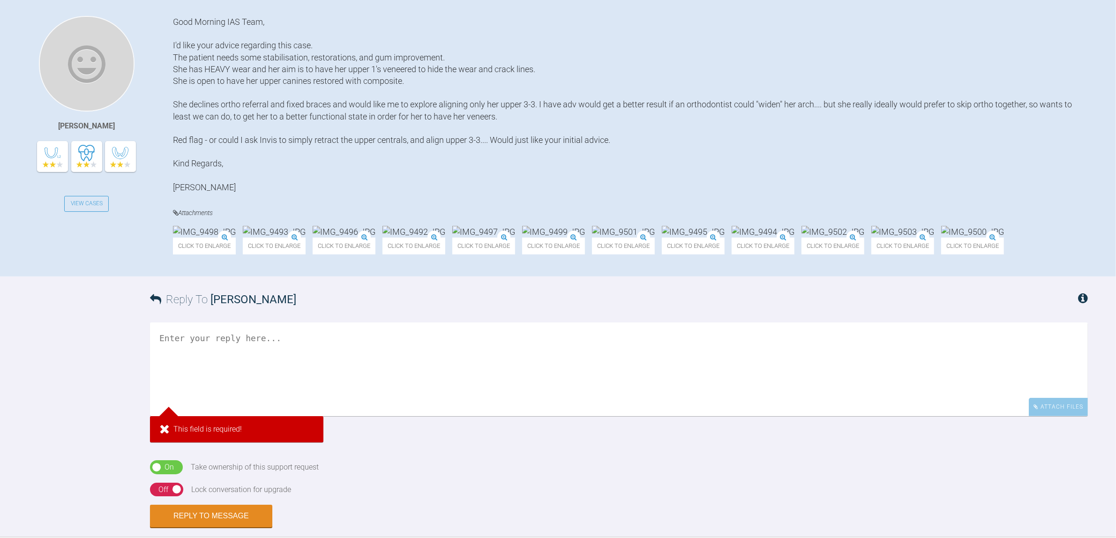
click at [892, 238] on img at bounding box center [972, 232] width 63 height 12
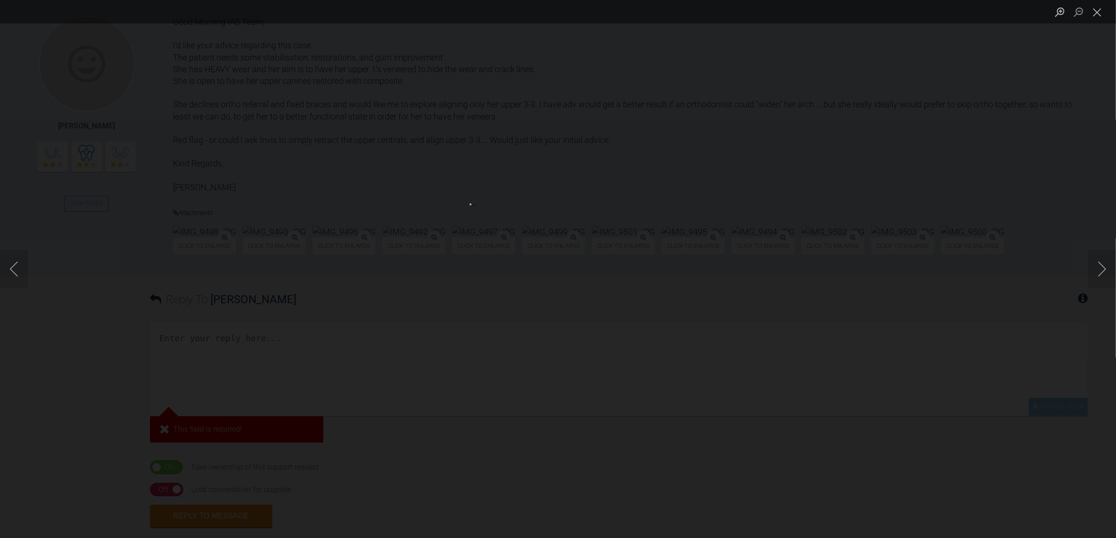
click at [109, 349] on div "Lightbox" at bounding box center [558, 269] width 1116 height 538
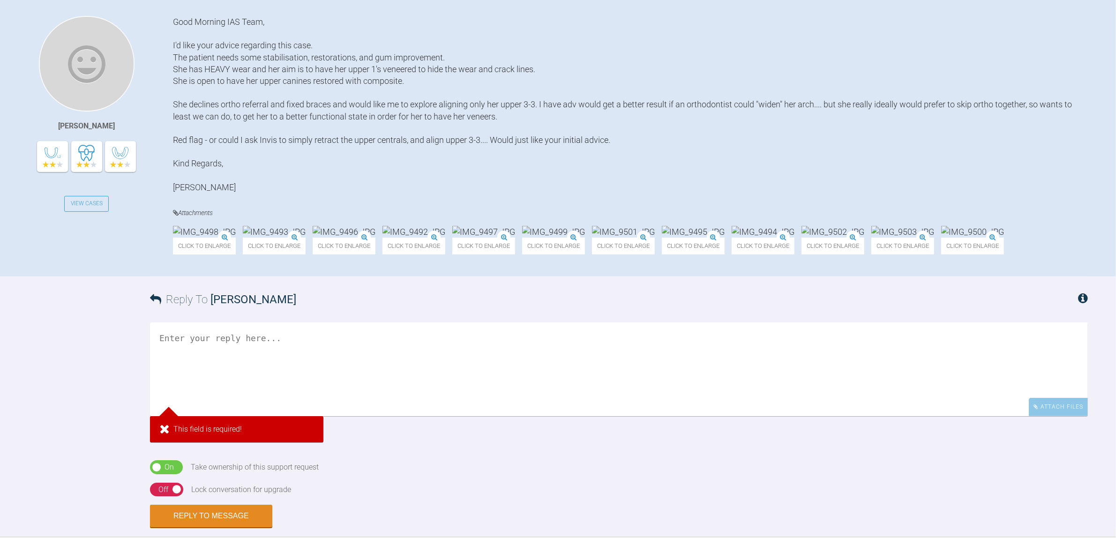
click at [515, 238] on img at bounding box center [483, 232] width 63 height 12
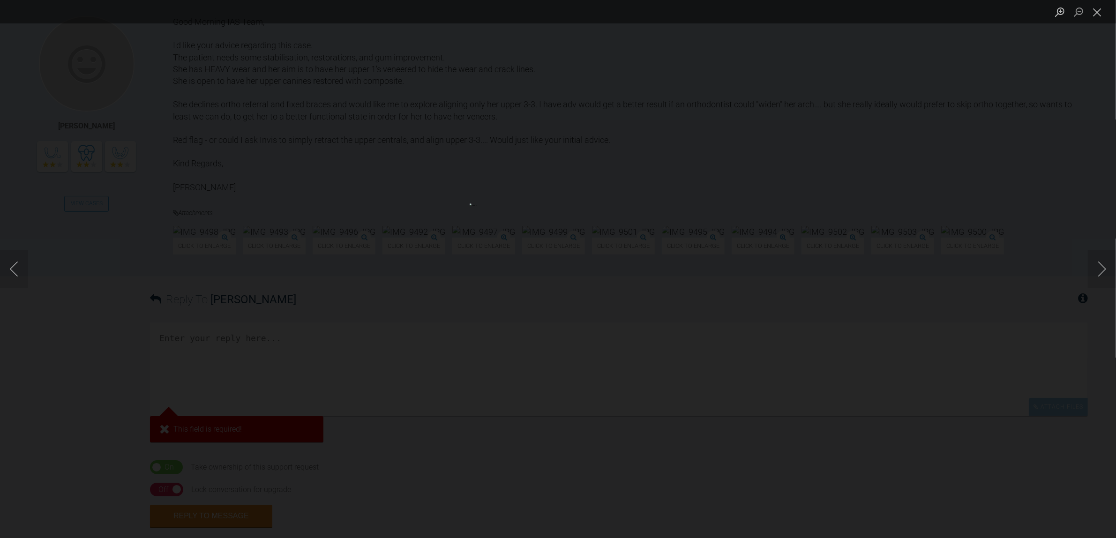
click at [159, 345] on div "Lightbox" at bounding box center [558, 269] width 1116 height 538
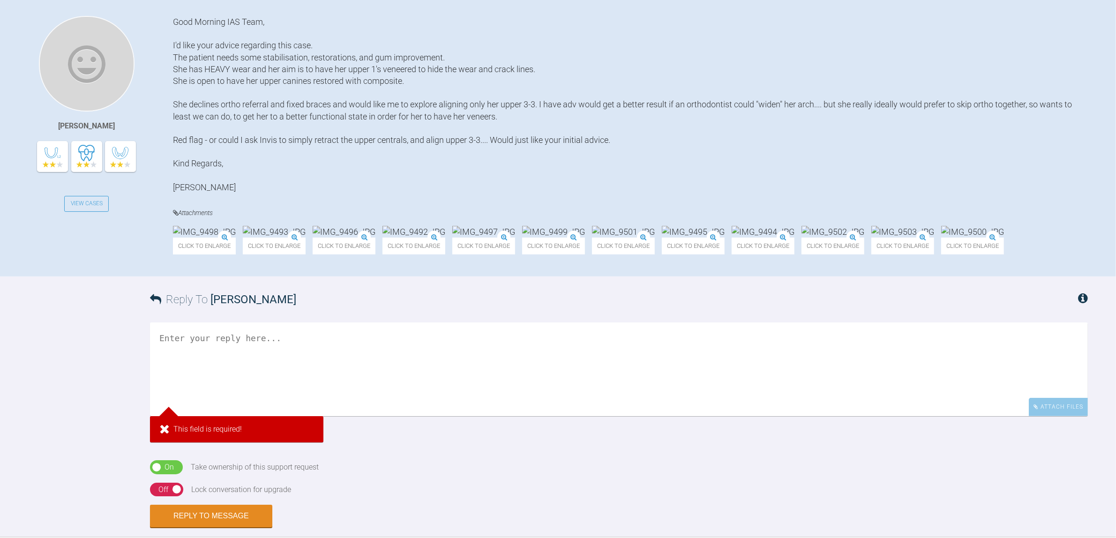
click at [725, 238] on img at bounding box center [693, 232] width 63 height 12
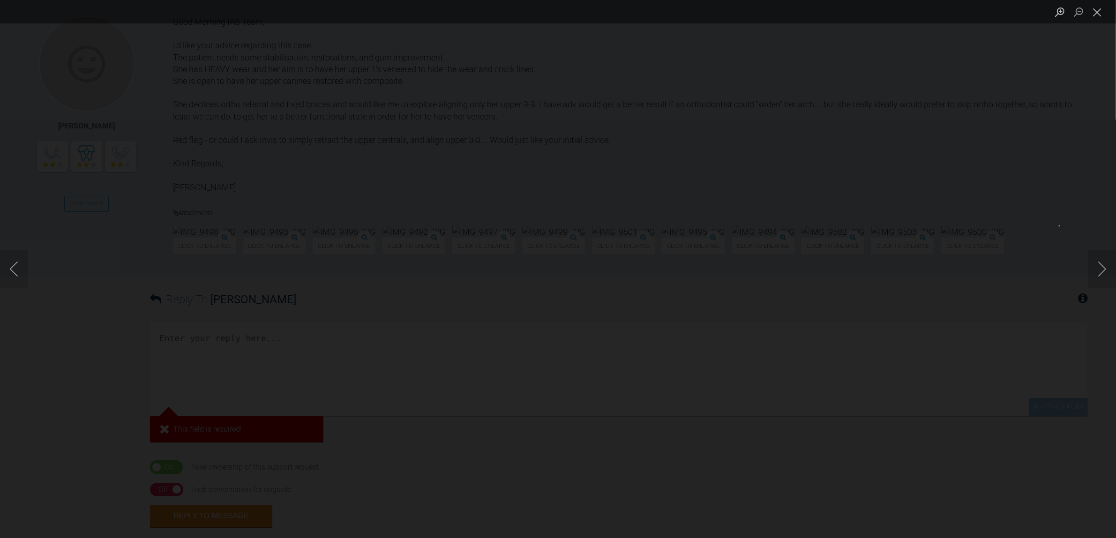
click at [892, 359] on div "Lightbox" at bounding box center [558, 269] width 1116 height 538
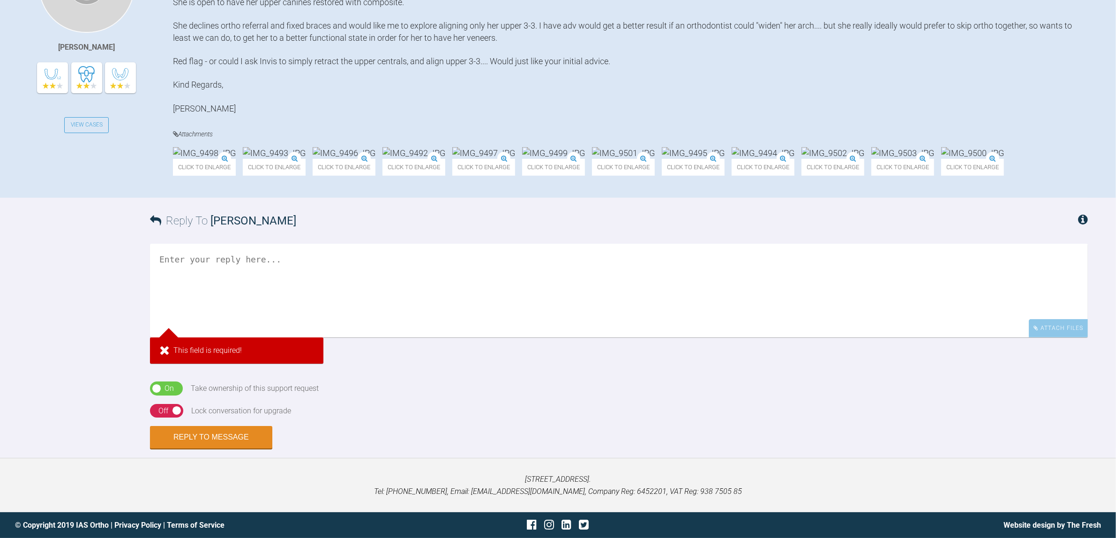
scroll to position [352, 0]
click at [515, 337] on textarea at bounding box center [619, 291] width 938 height 94
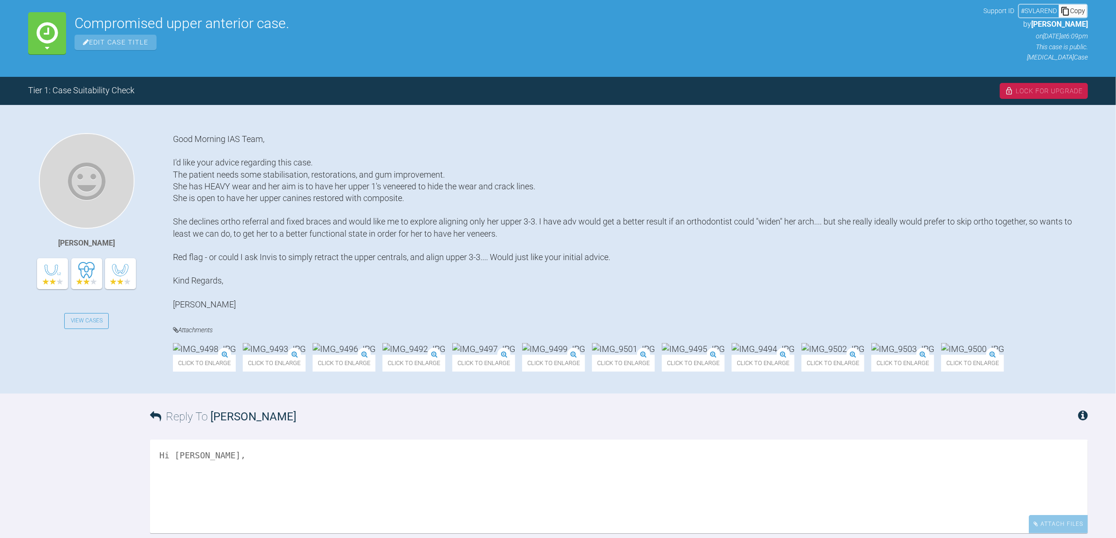
scroll to position [234, 0]
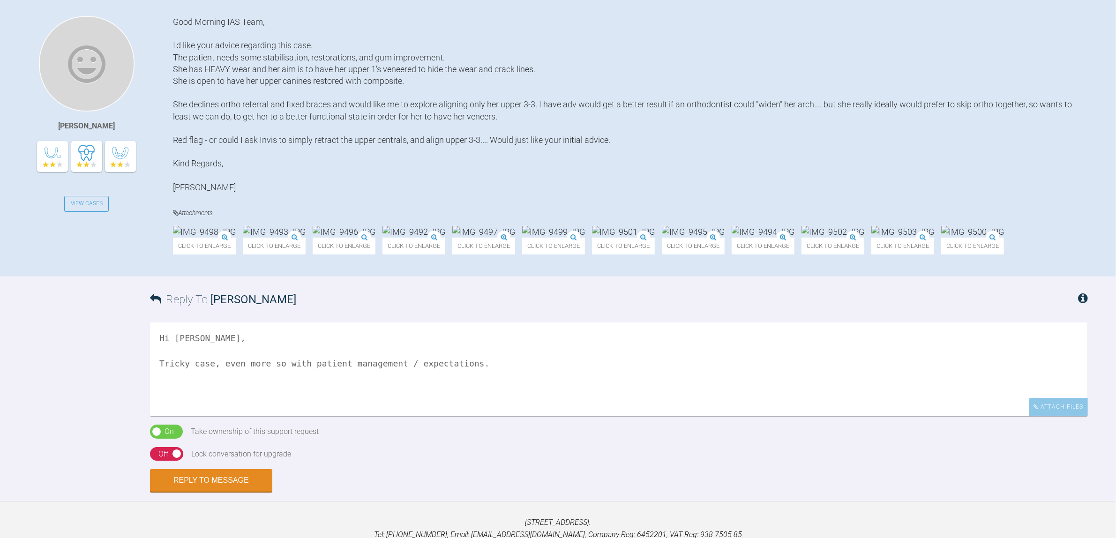
click at [892, 238] on img at bounding box center [972, 232] width 63 height 12
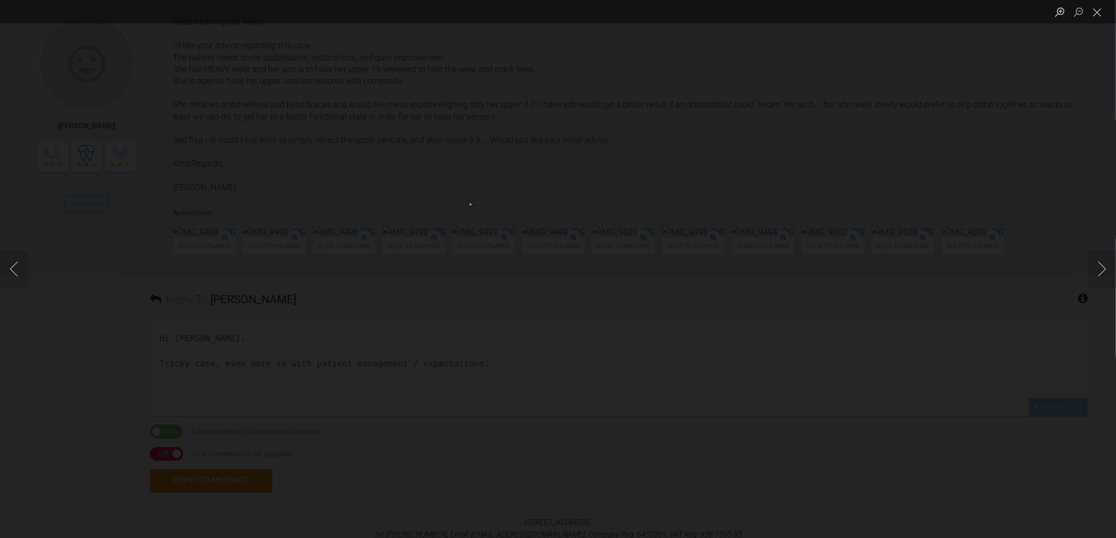
click at [118, 383] on div "Lightbox" at bounding box center [558, 269] width 1116 height 538
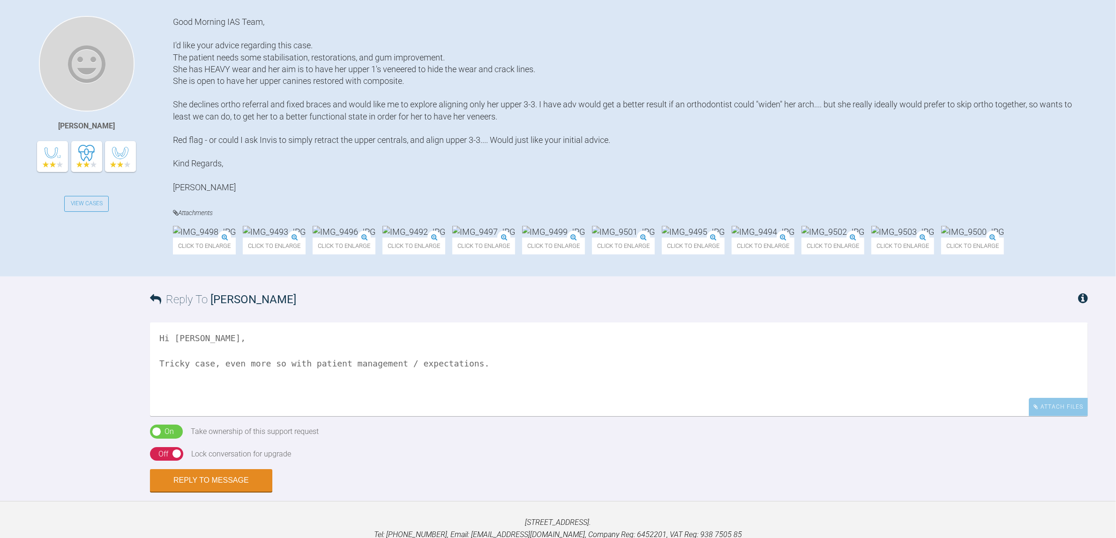
click at [445, 238] on img at bounding box center [413, 232] width 63 height 12
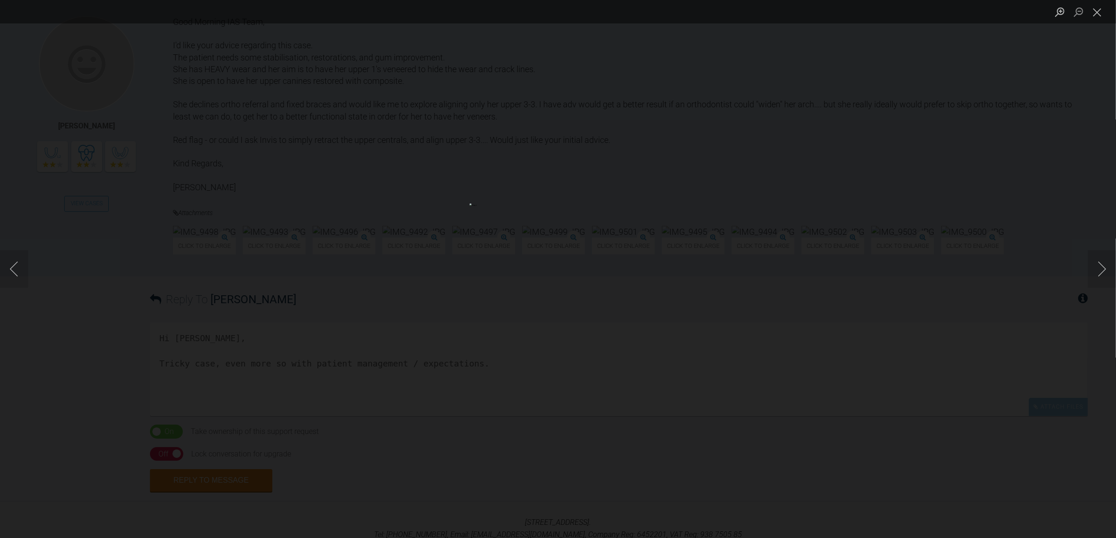
click at [0, 366] on div "Lightbox" at bounding box center [558, 269] width 1116 height 538
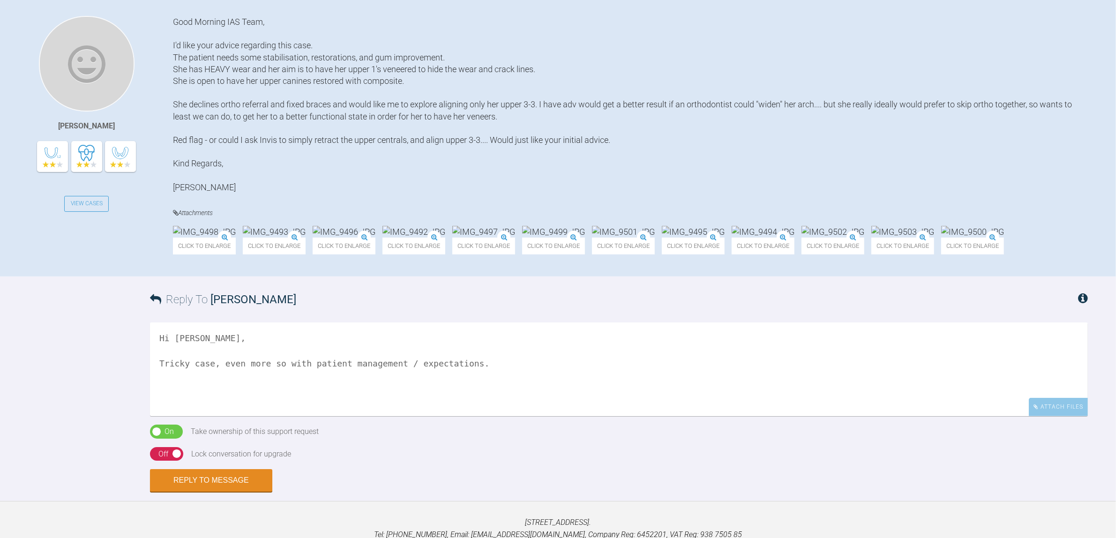
click at [445, 238] on img at bounding box center [413, 232] width 63 height 12
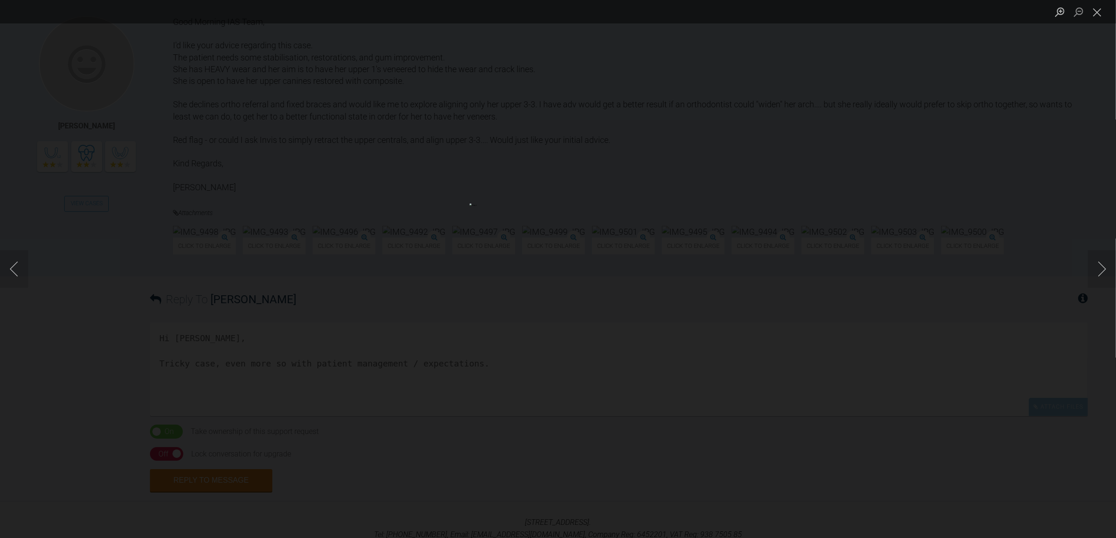
click at [64, 421] on div "Lightbox" at bounding box center [558, 269] width 1116 height 538
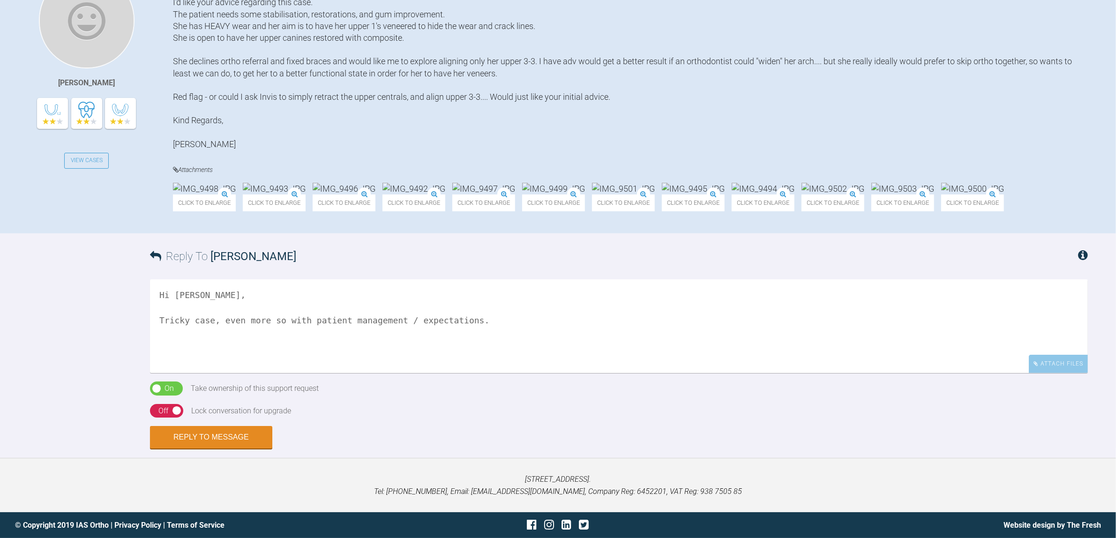
scroll to position [352, 0]
click at [269, 373] on textarea "Hi [PERSON_NAME], Tricky case, even more so with patient management / expectati…" at bounding box center [619, 326] width 938 height 94
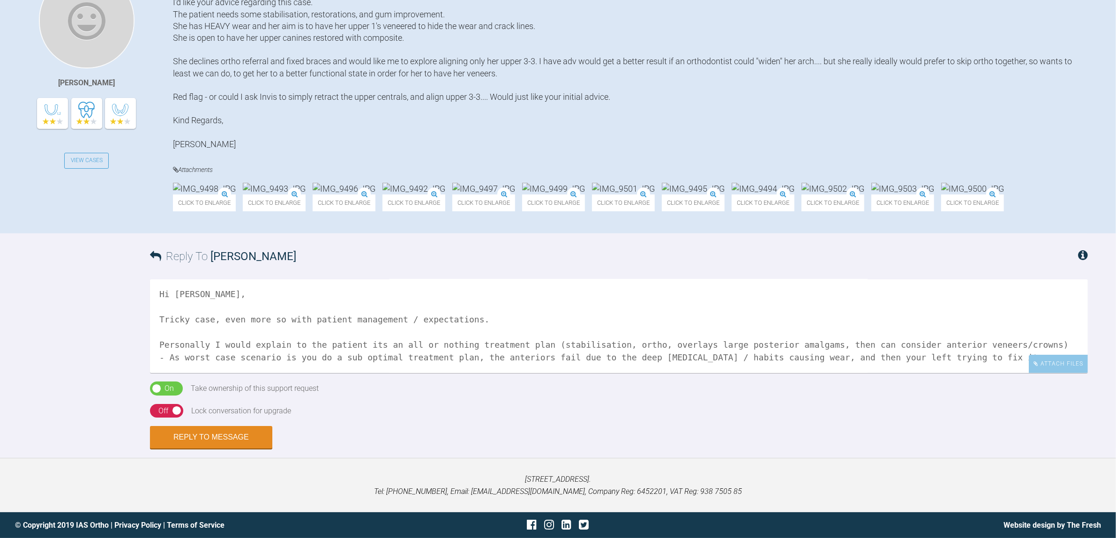
scroll to position [15, 0]
click at [754, 373] on textarea "Hi [PERSON_NAME], Tricky case, even more so with patient management / expectati…" at bounding box center [619, 326] width 938 height 94
click at [755, 373] on textarea "Hi [PERSON_NAME], Tricky case, even more so with patient management / expectati…" at bounding box center [619, 326] width 938 height 94
click at [757, 373] on textarea "Hi [PERSON_NAME], Tricky case, even more so with patient management / expectati…" at bounding box center [619, 326] width 938 height 94
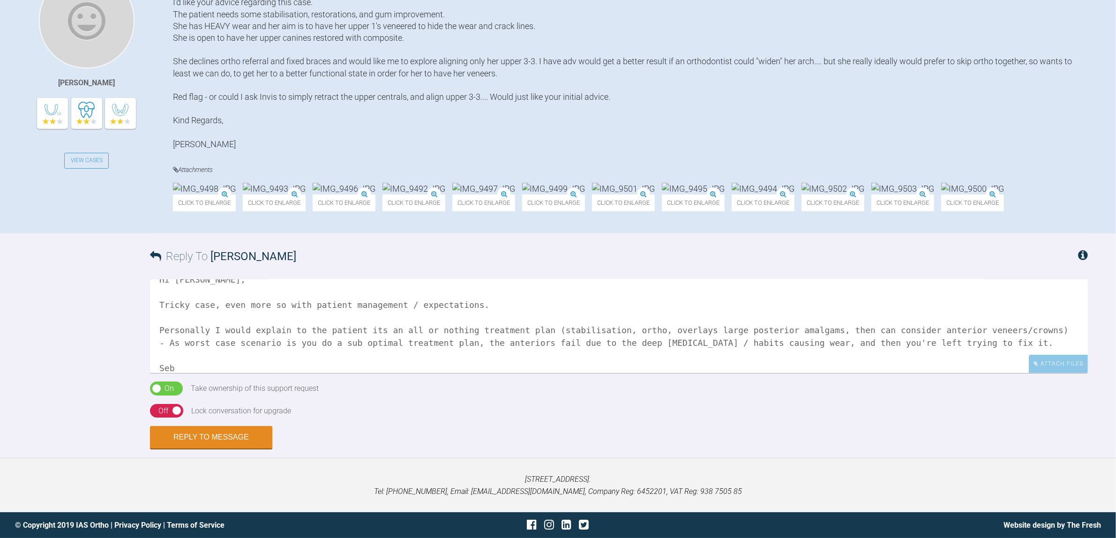
scroll to position [415, 0]
type textarea "Hi [PERSON_NAME], Tricky case, even more so with patient management / expectati…"
click at [240, 430] on button "Reply to Message" at bounding box center [211, 438] width 122 height 22
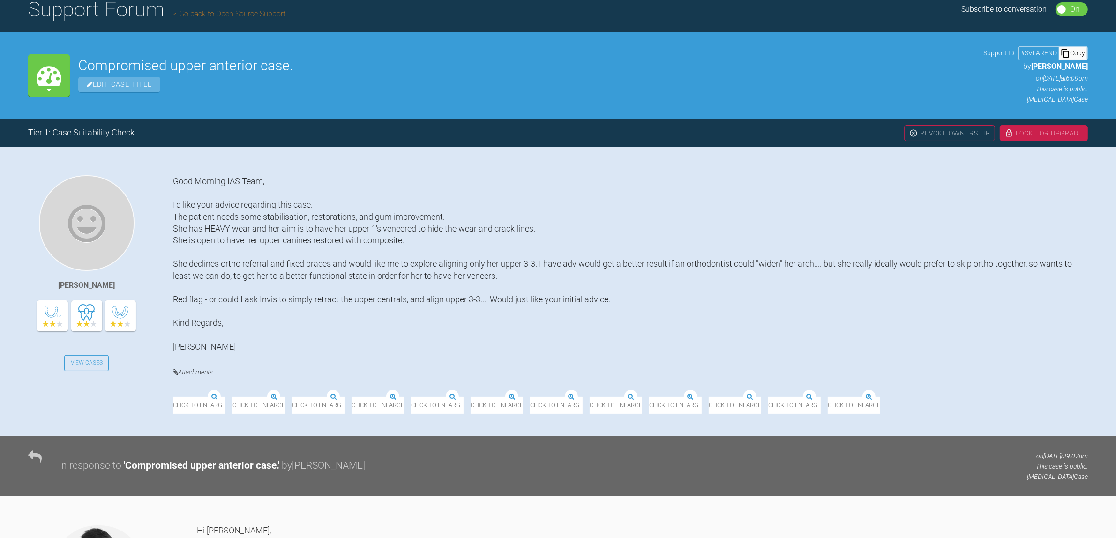
scroll to position [0, 0]
